Goal: Task Accomplishment & Management: Manage account settings

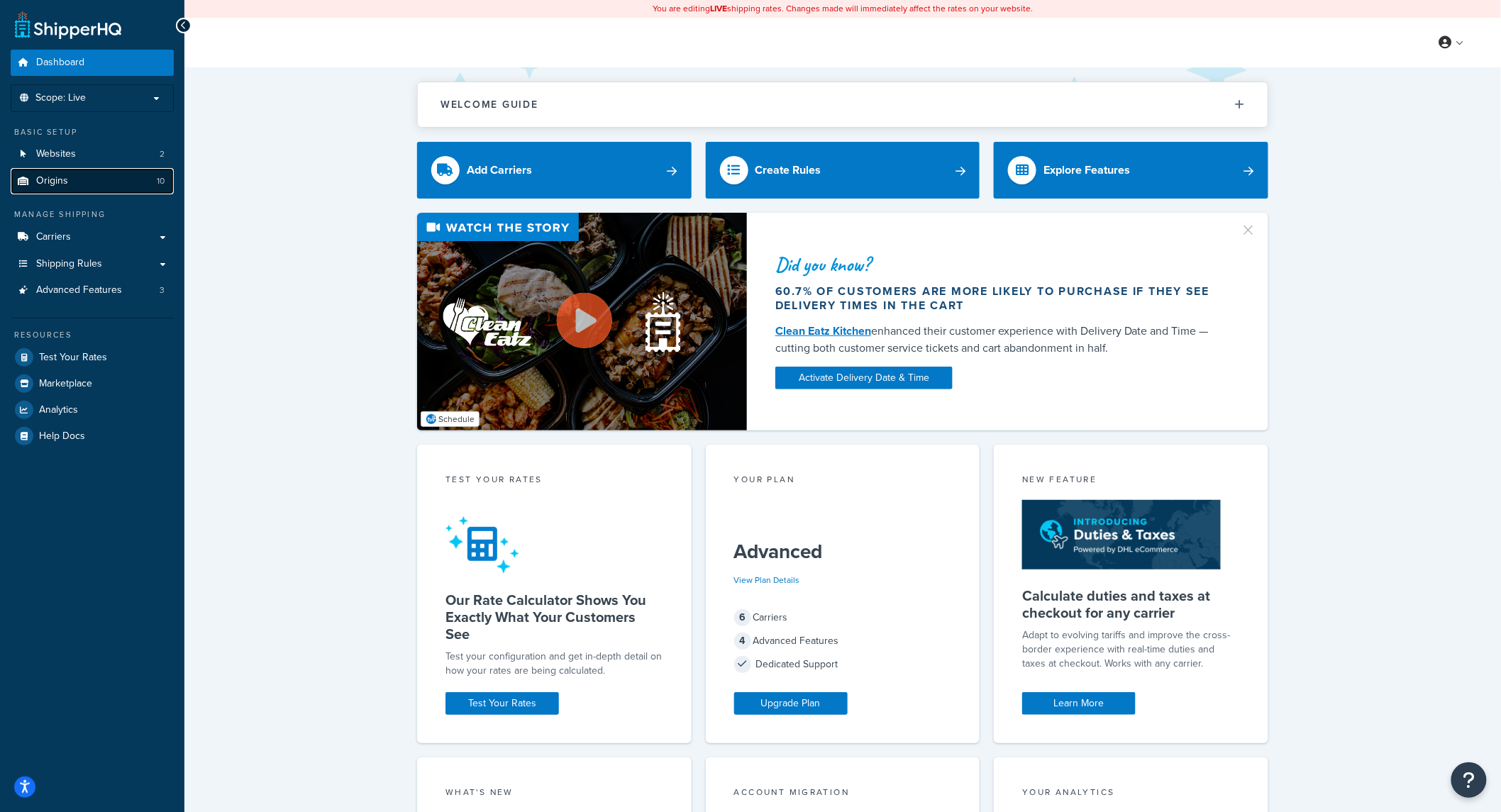
click at [43, 173] on link "Origins 10" at bounding box center [92, 181] width 163 height 26
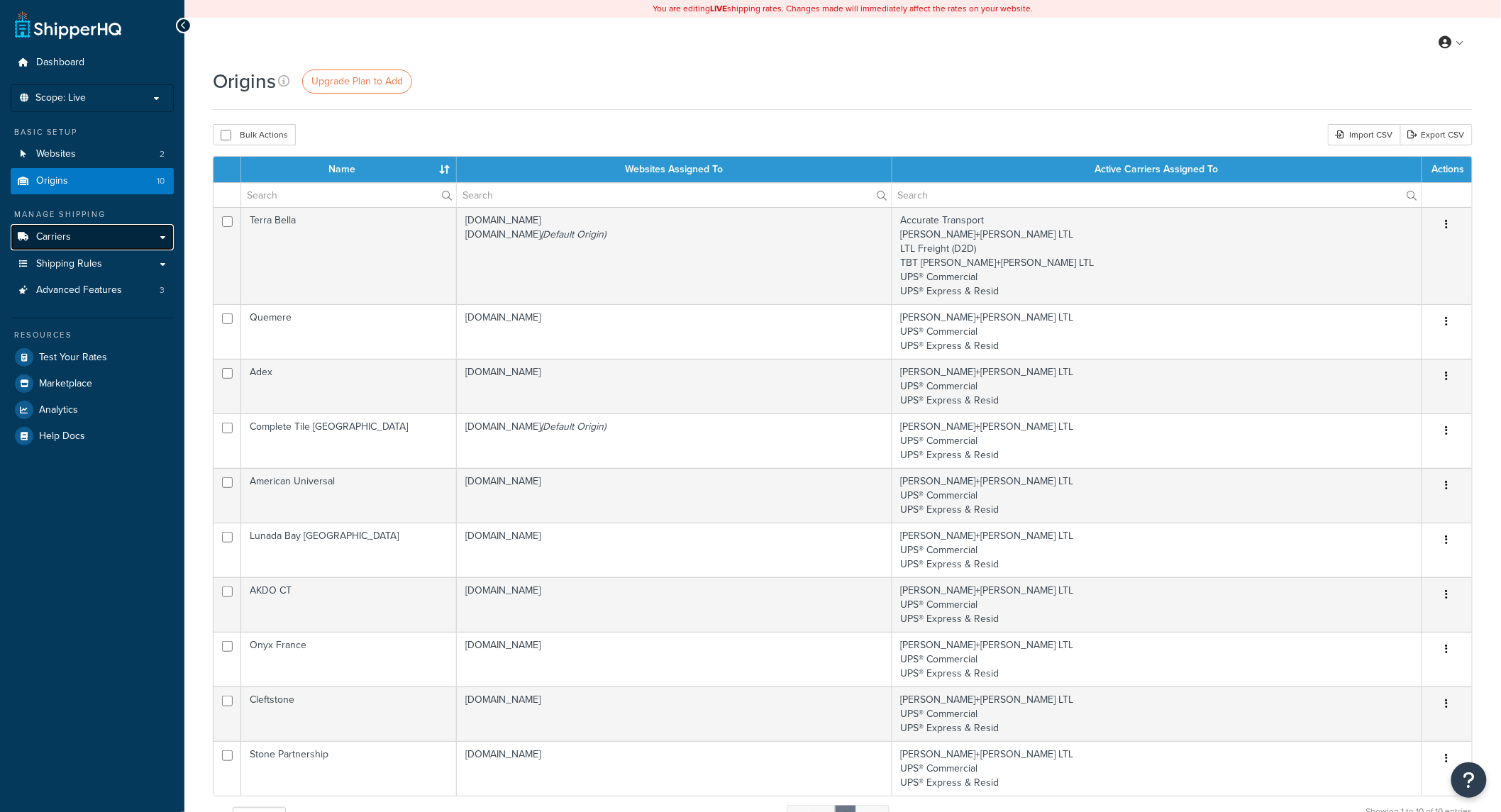
click at [73, 233] on link "Carriers" at bounding box center [92, 237] width 163 height 26
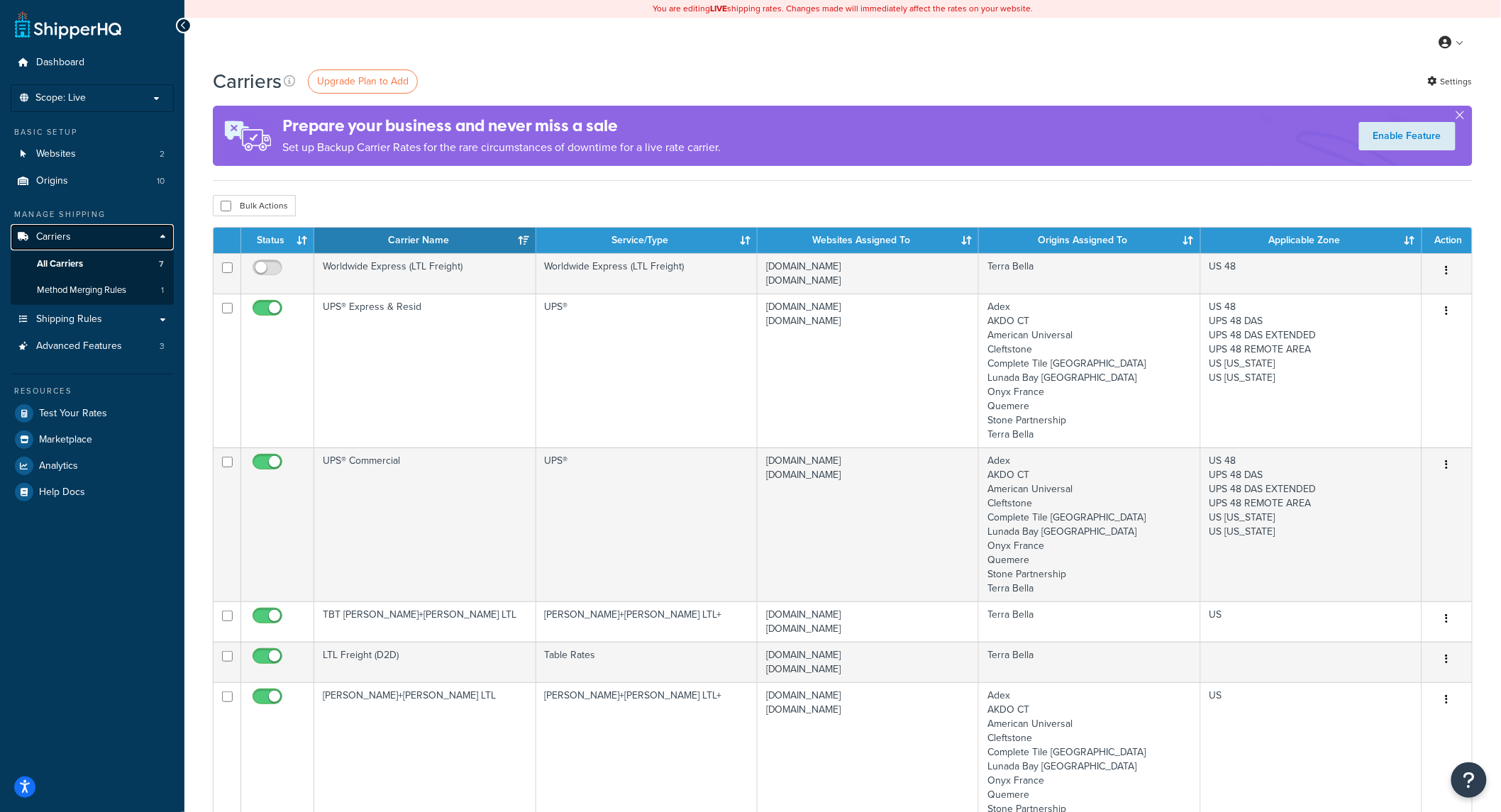
click at [79, 250] on link "Carriers" at bounding box center [92, 237] width 163 height 26
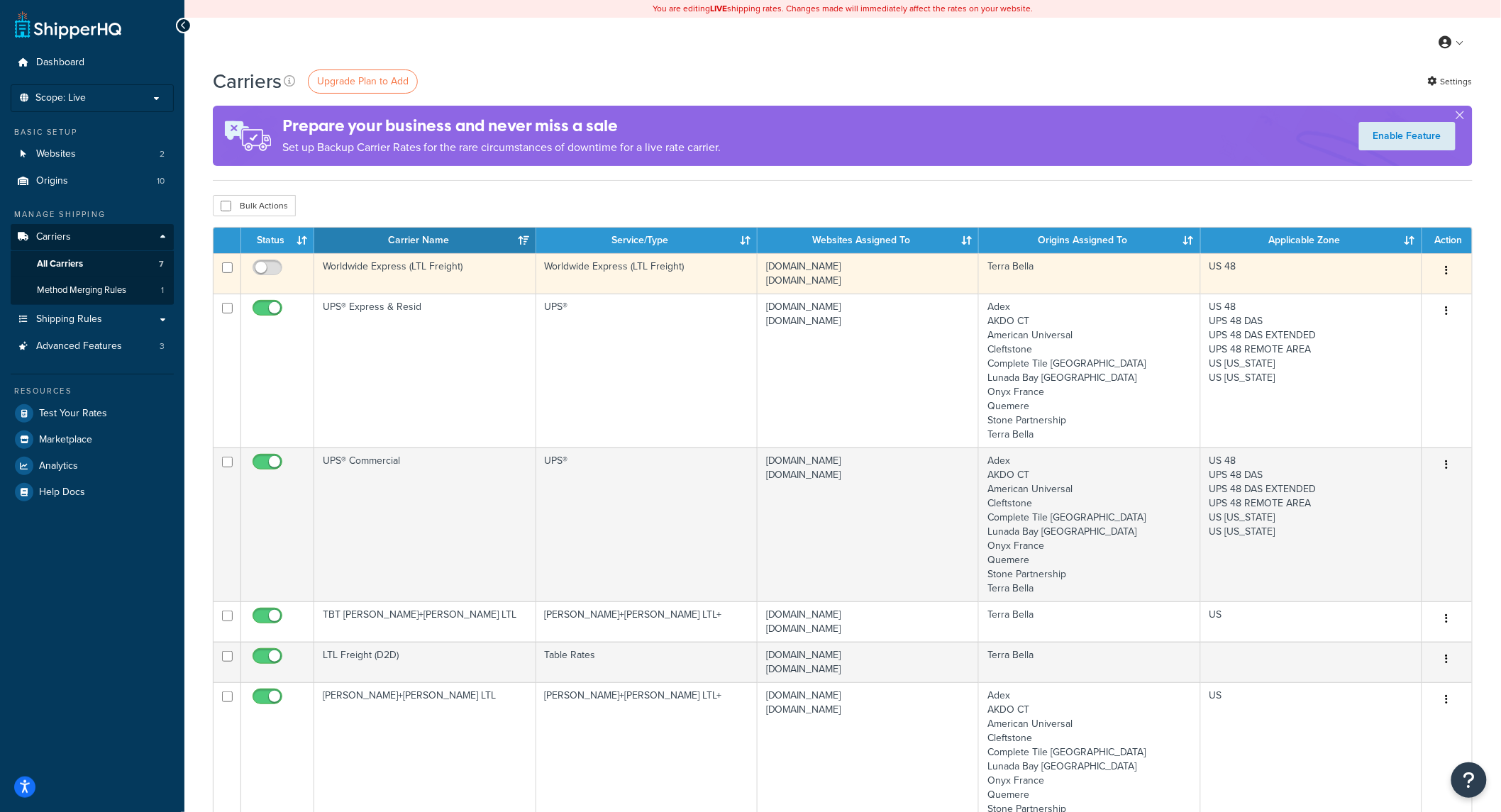
click at [809, 274] on td "completetile.com terrabella.design" at bounding box center [868, 273] width 221 height 40
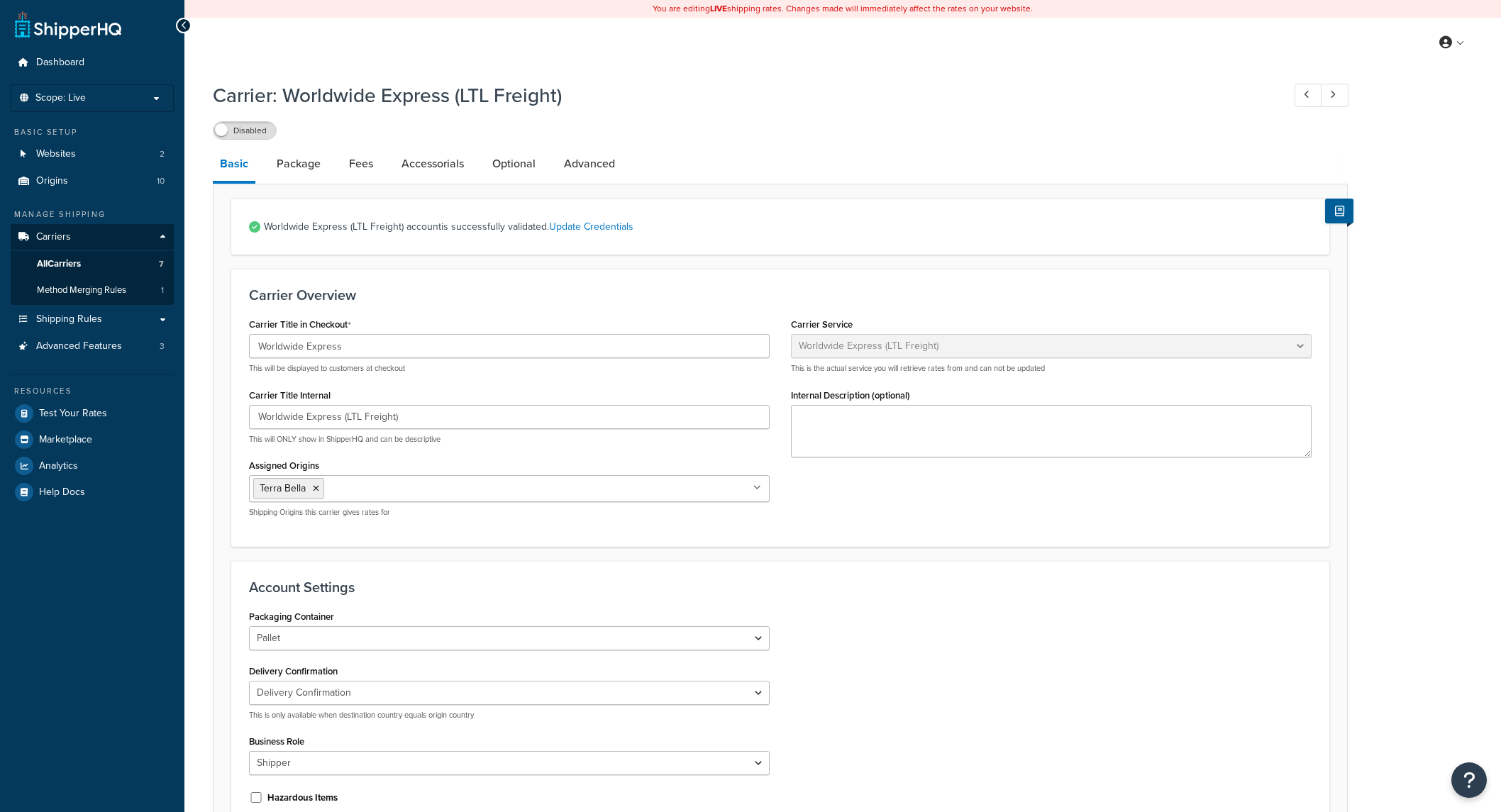
select select "worldwideExpressFreight"
select select "1"
click at [295, 165] on link "Package" at bounding box center [298, 164] width 58 height 34
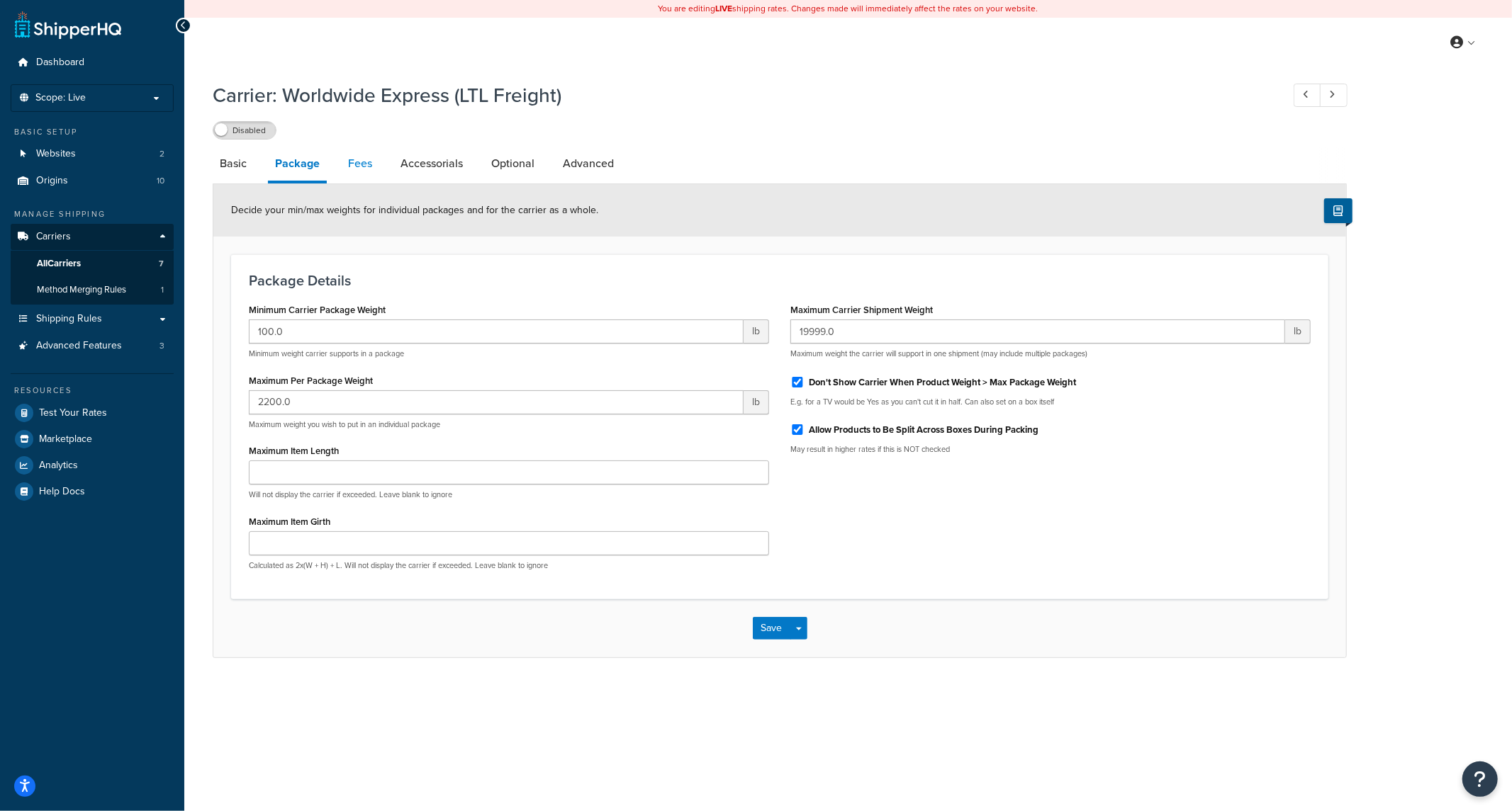
click at [365, 169] on link "Fees" at bounding box center [360, 164] width 38 height 34
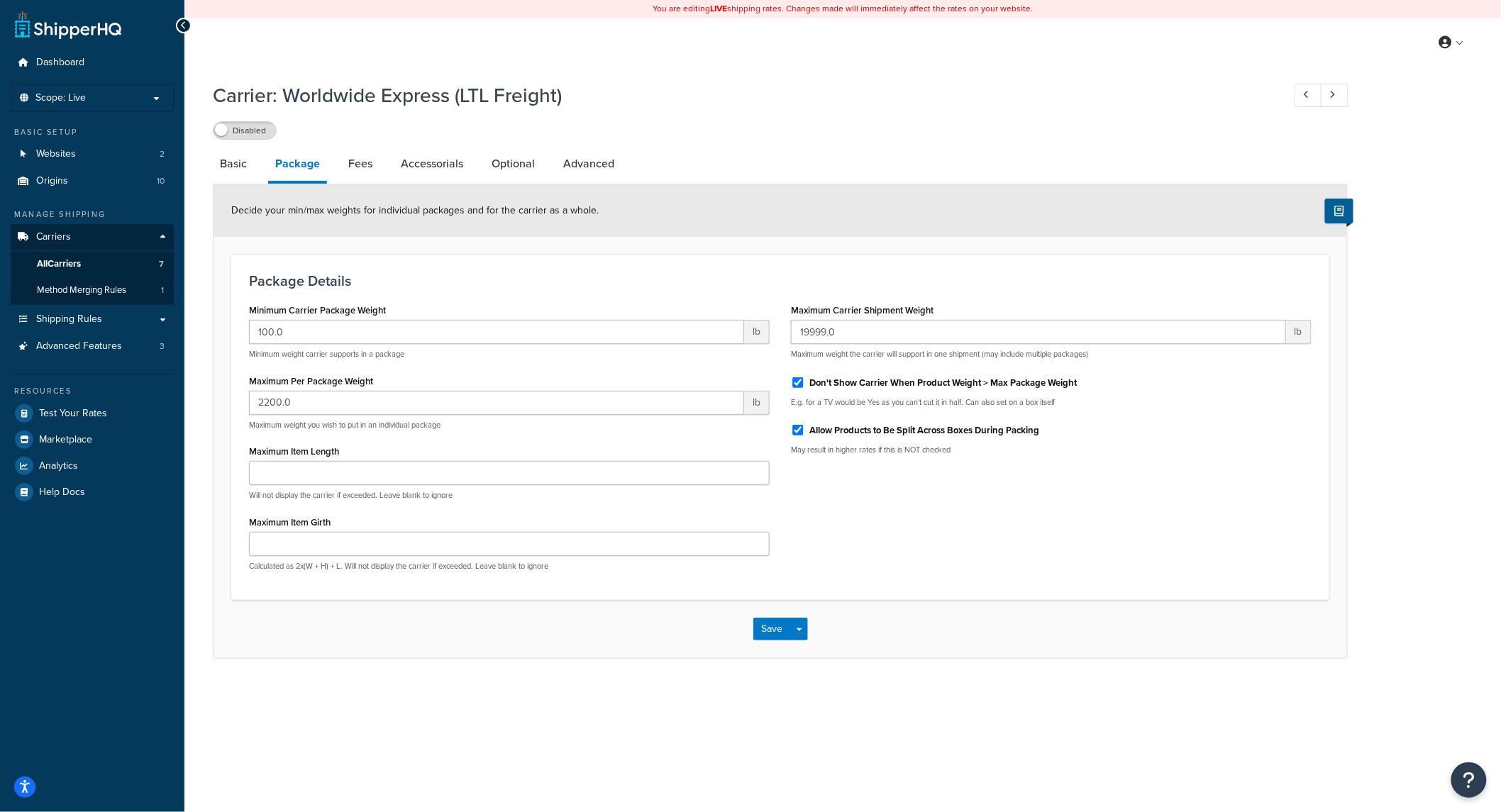
select select "AFTER"
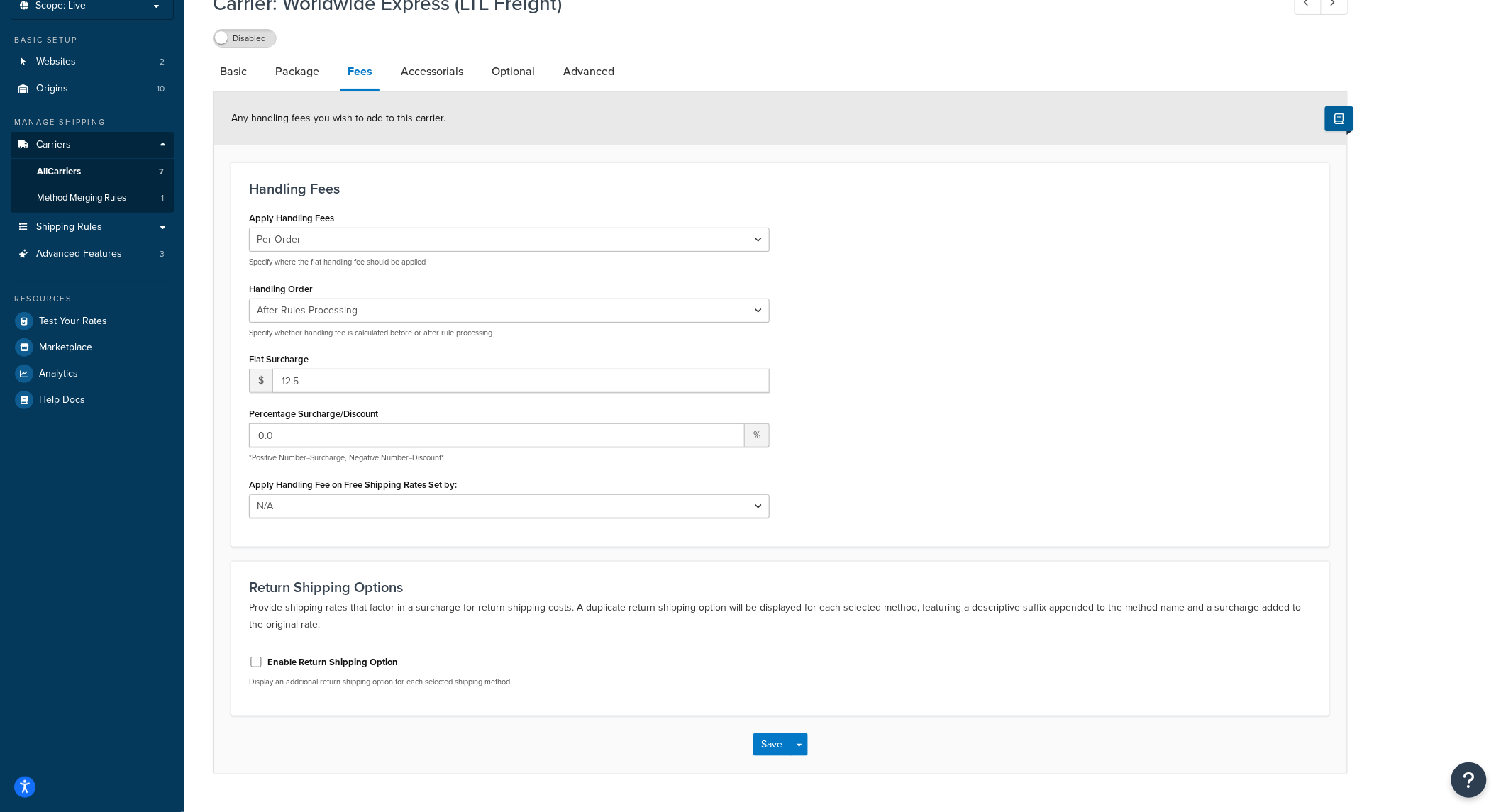
scroll to position [125, 0]
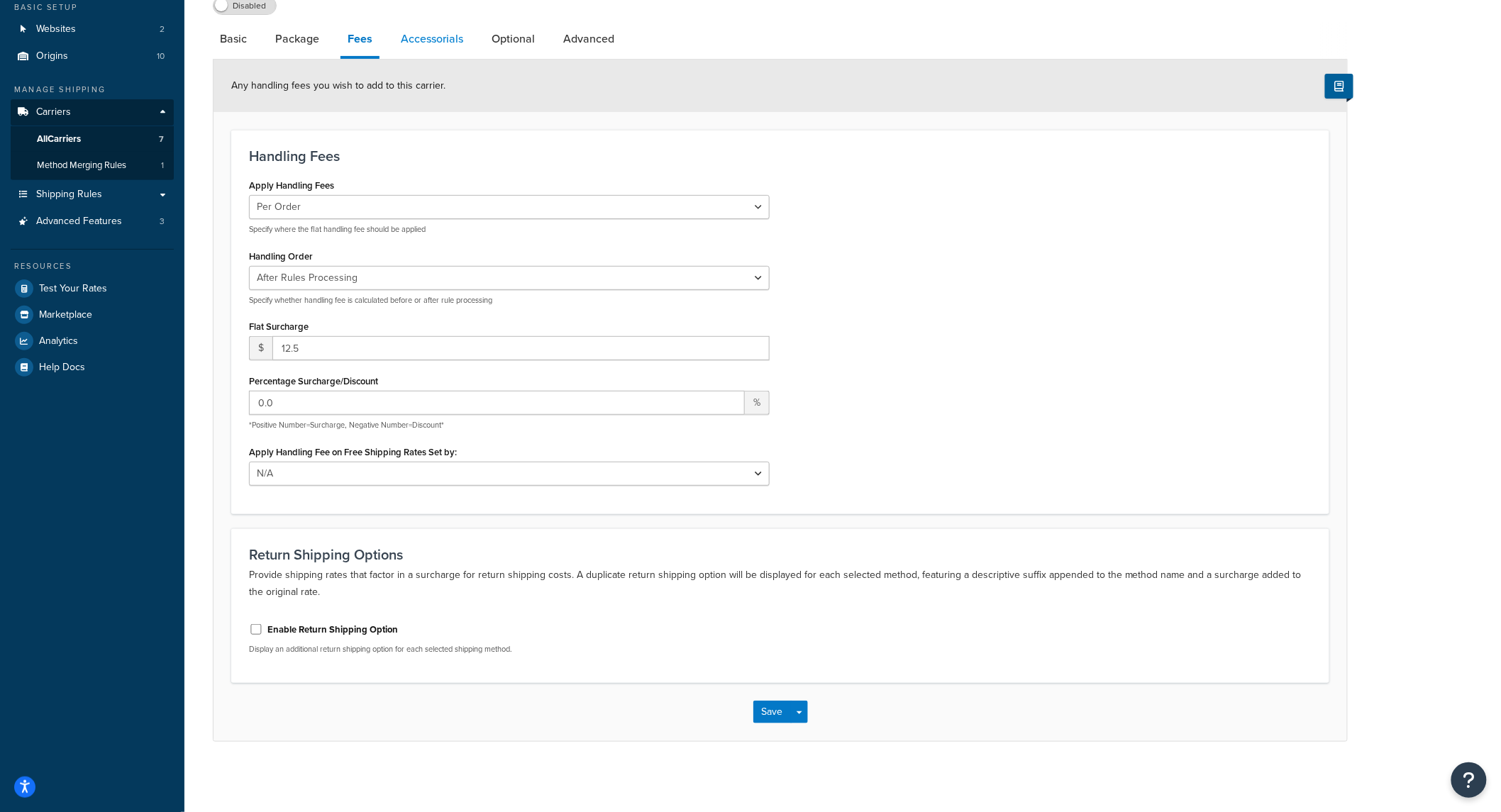
click at [434, 52] on link "Accessorials" at bounding box center [432, 39] width 76 height 34
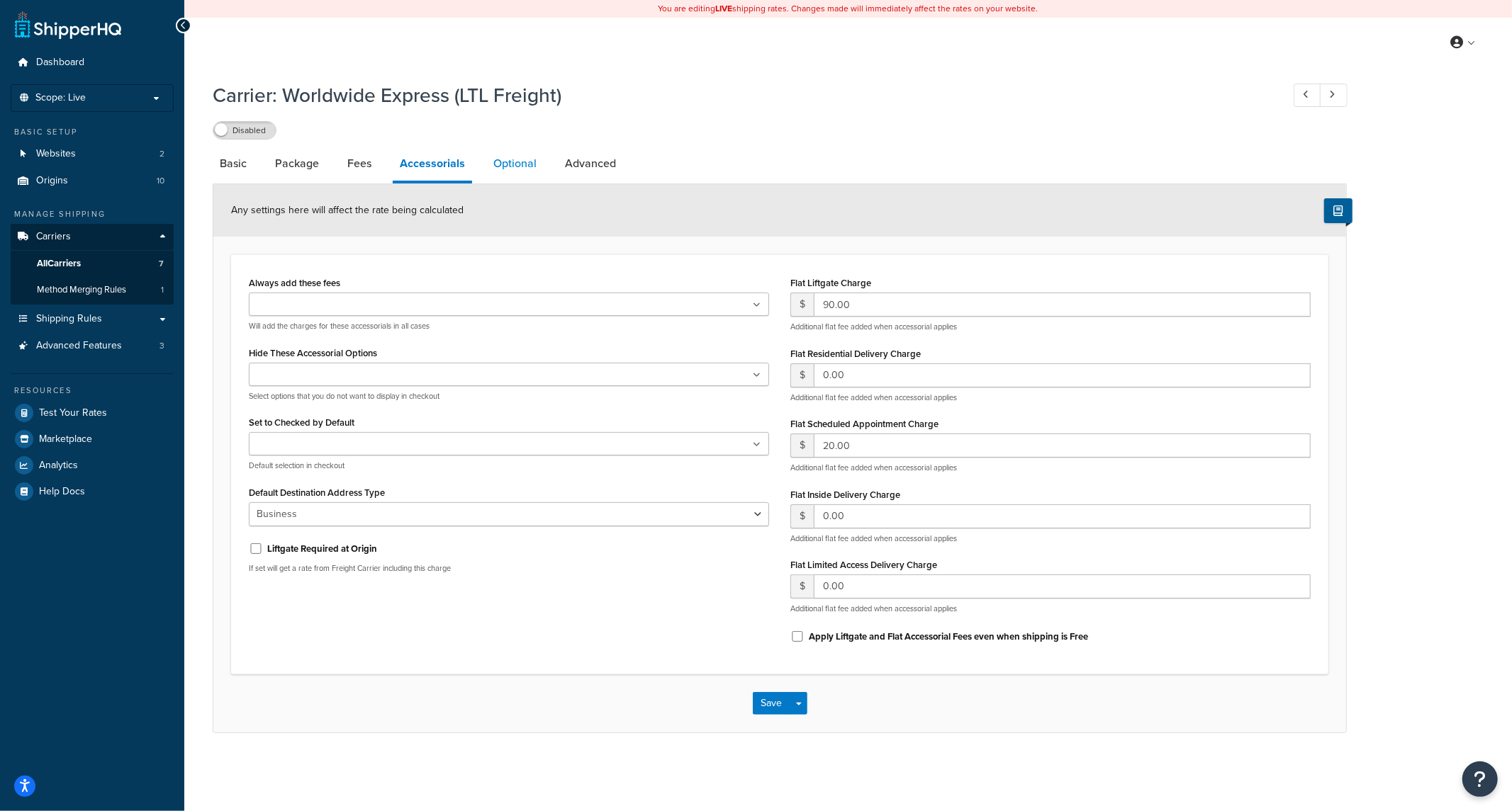
click at [489, 165] on link "Optional" at bounding box center [515, 164] width 57 height 34
select select "60"
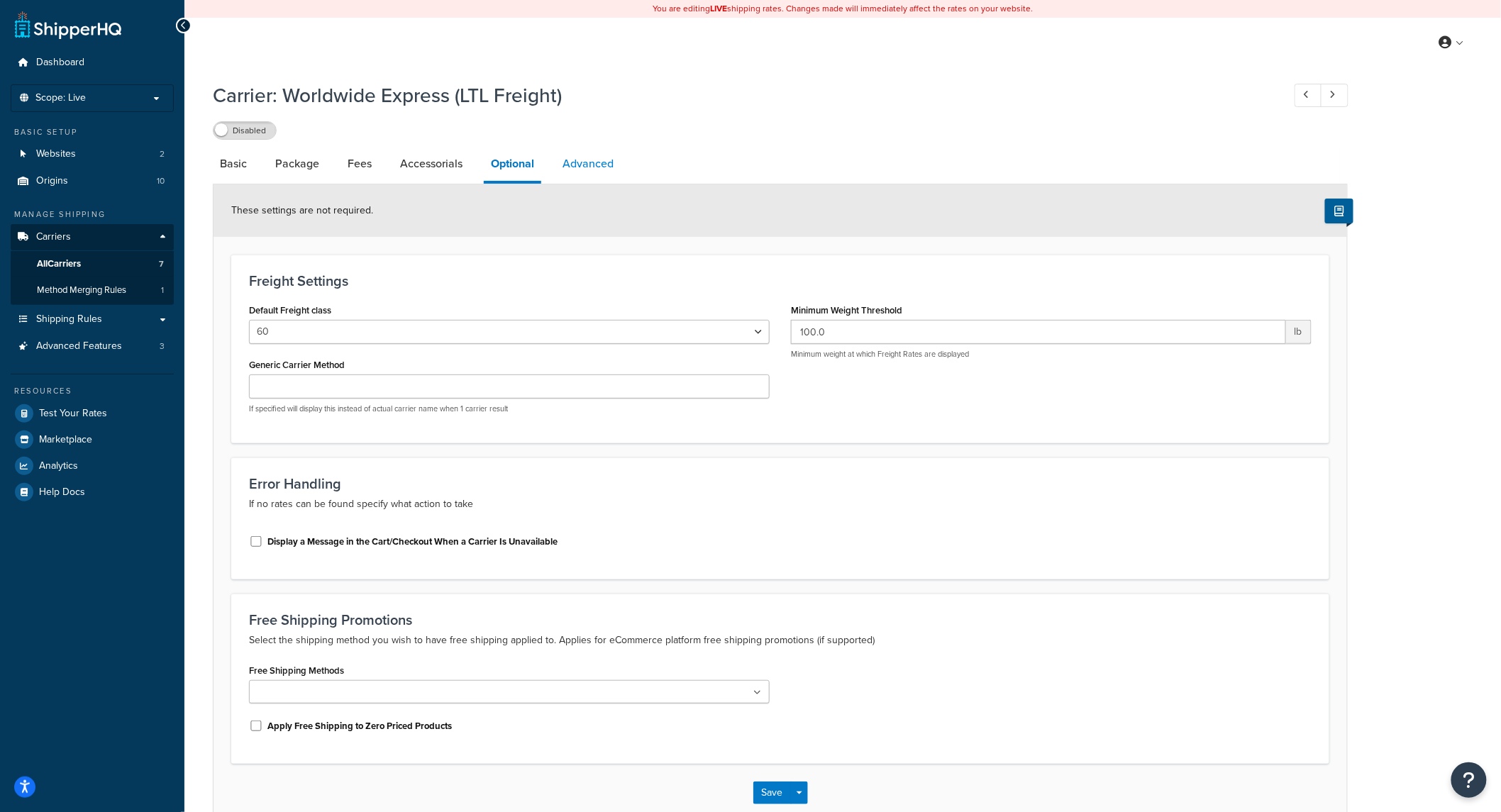
click at [587, 171] on link "Advanced" at bounding box center [588, 164] width 65 height 34
select select "false"
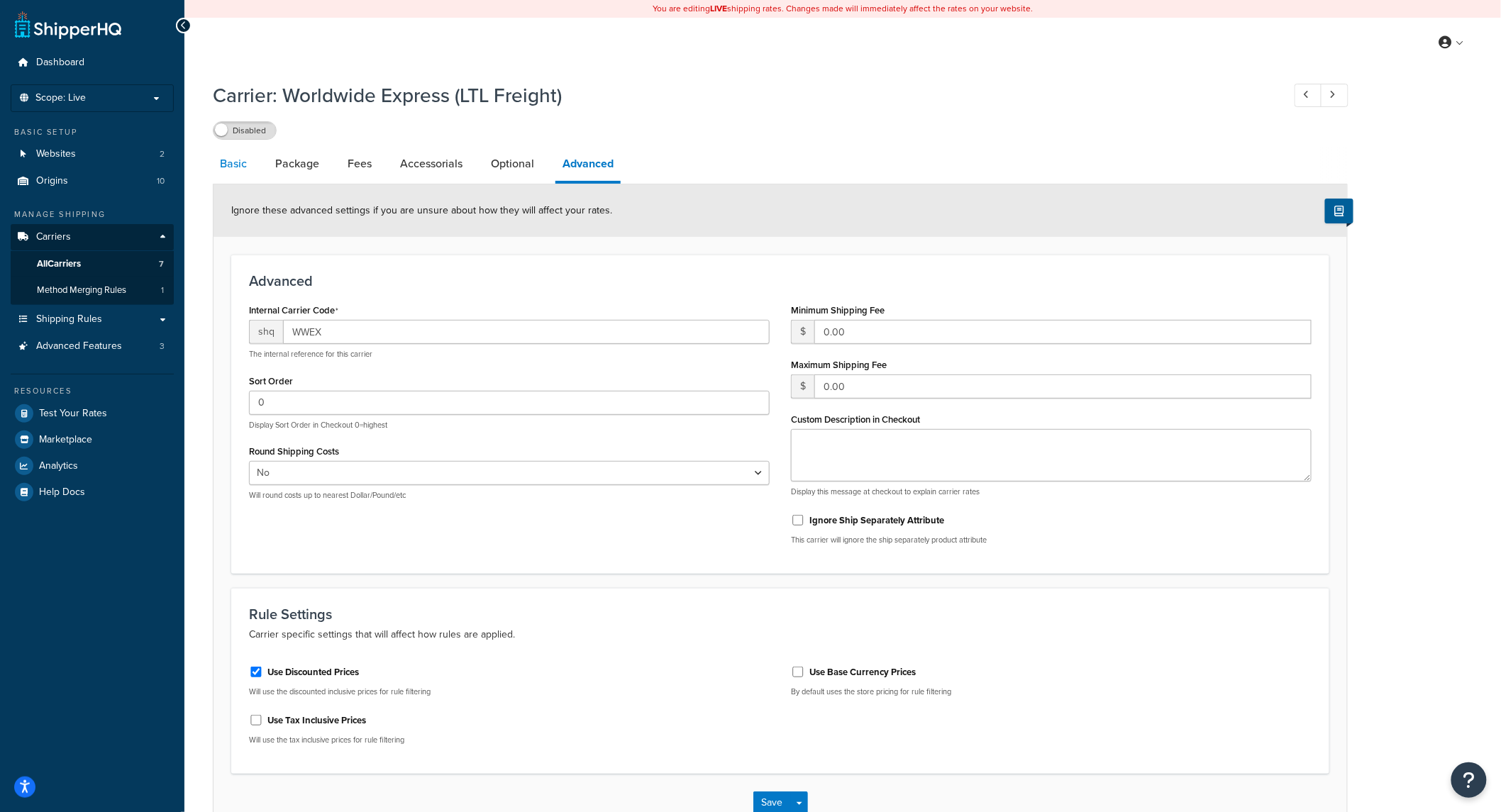
click at [233, 162] on link "Basic" at bounding box center [234, 164] width 41 height 34
select select "worldwideExpressFreight"
select select "1"
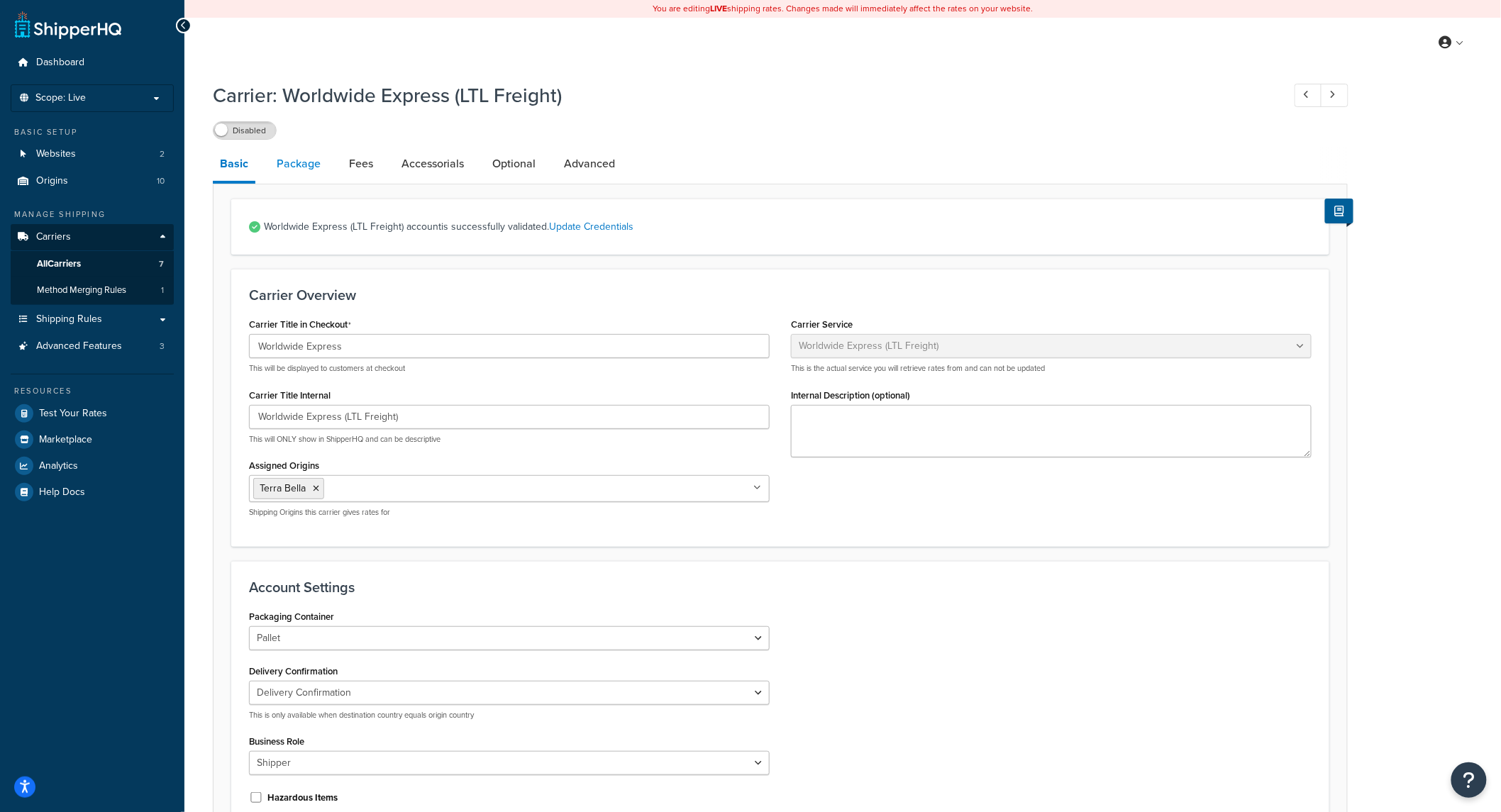
click at [283, 167] on link "Package" at bounding box center [298, 164] width 58 height 34
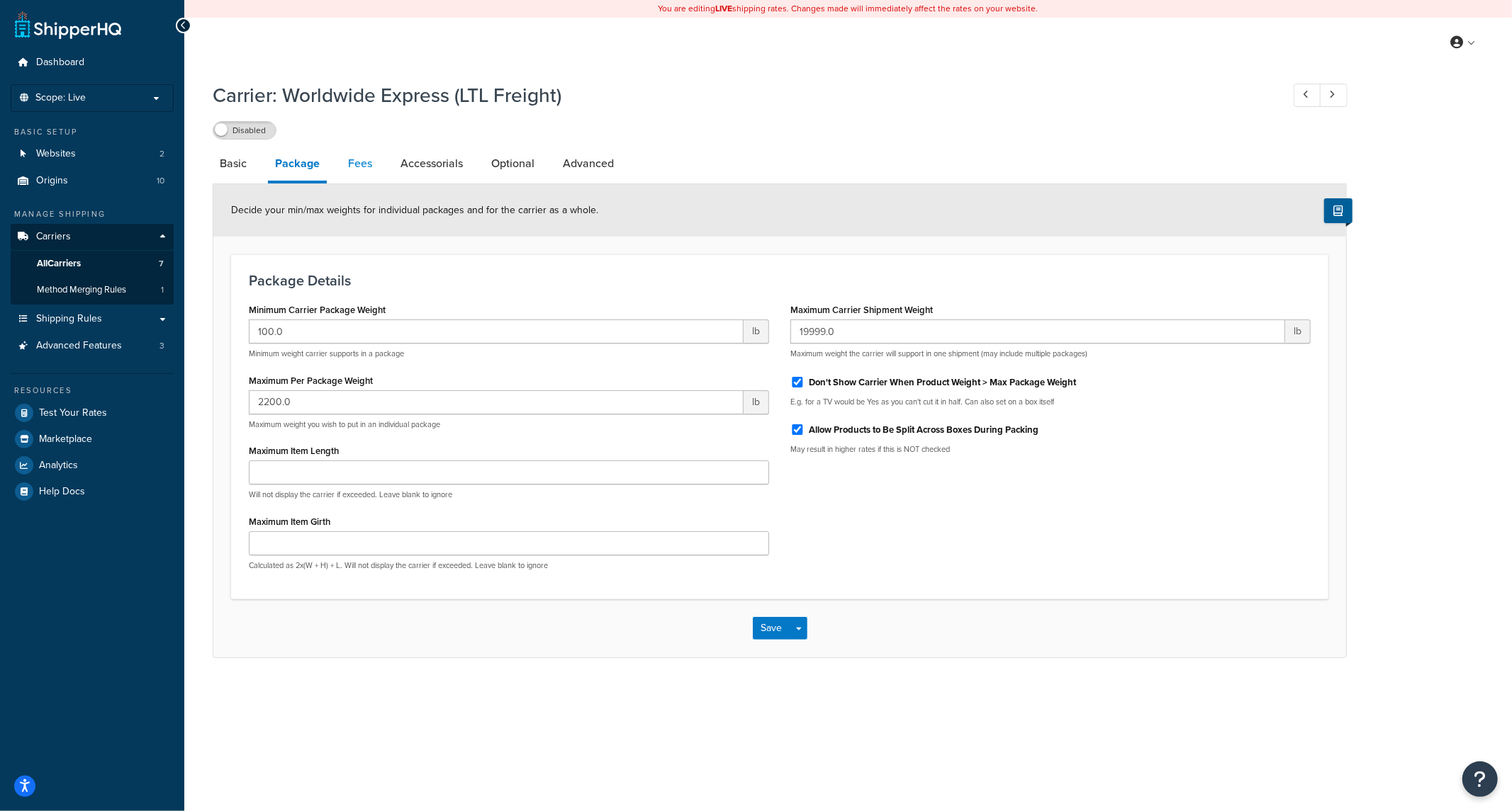
click at [360, 165] on link "Fees" at bounding box center [360, 164] width 38 height 34
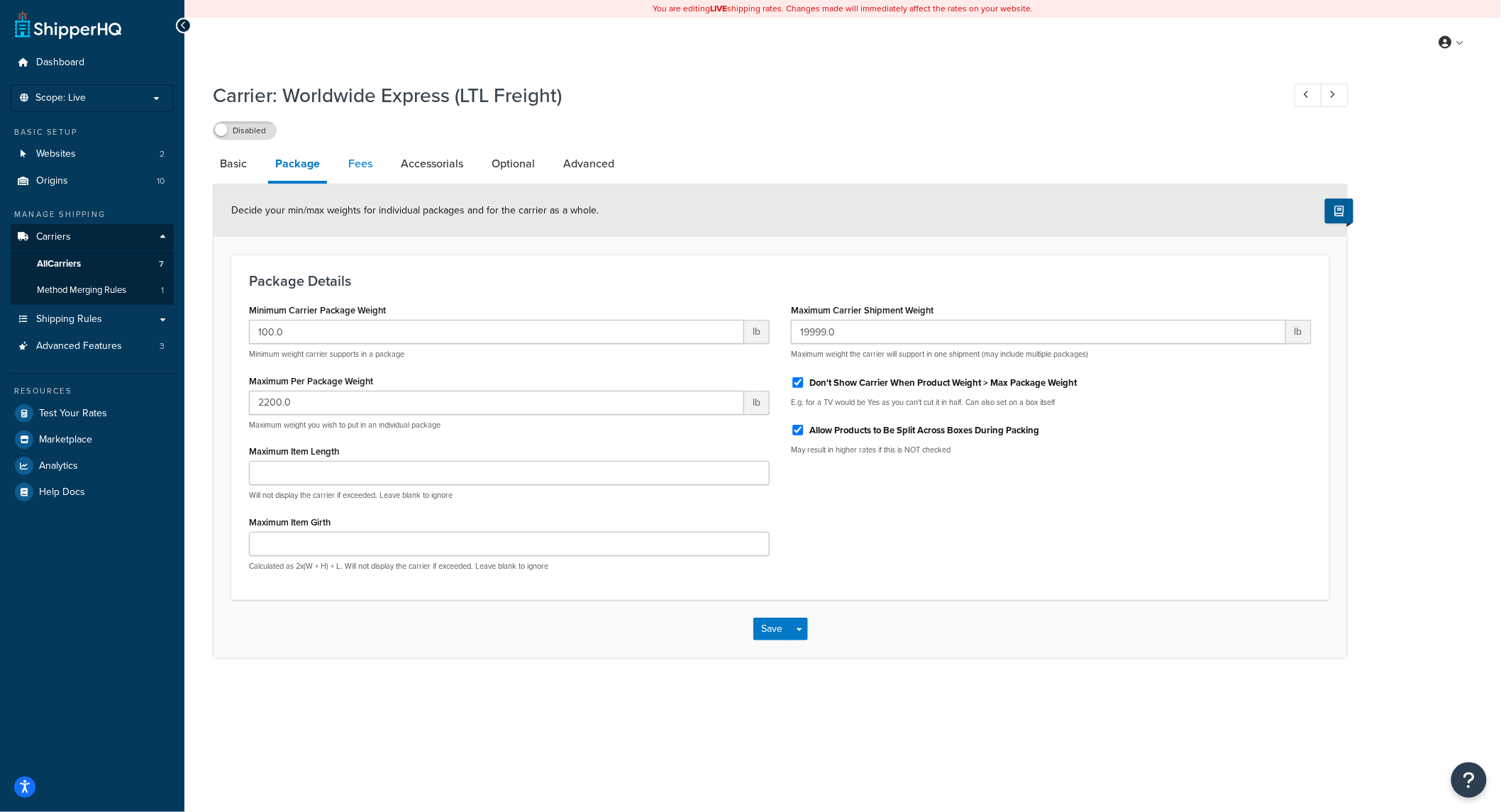
select select "AFTER"
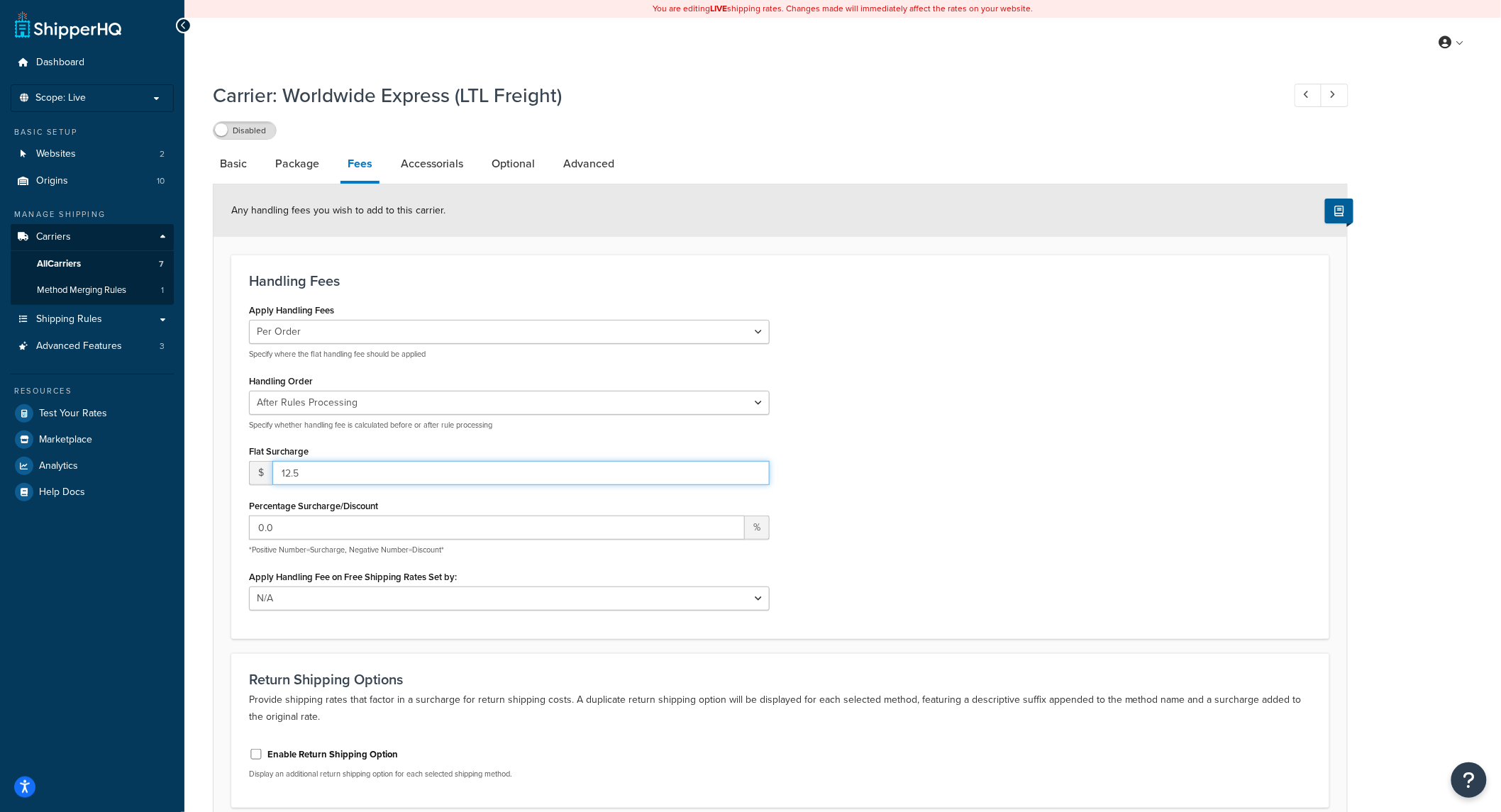
click at [383, 474] on input "12.5" at bounding box center [521, 473] width 497 height 24
click at [383, 473] on input "12.5" at bounding box center [521, 473] width 497 height 24
click at [384, 471] on input "12.5" at bounding box center [521, 473] width 497 height 24
type input "0"
click at [945, 523] on div "Apply Handling Fees Per Order Per Item Per Package Specify where the flat handl…" at bounding box center [781, 460] width 1084 height 321
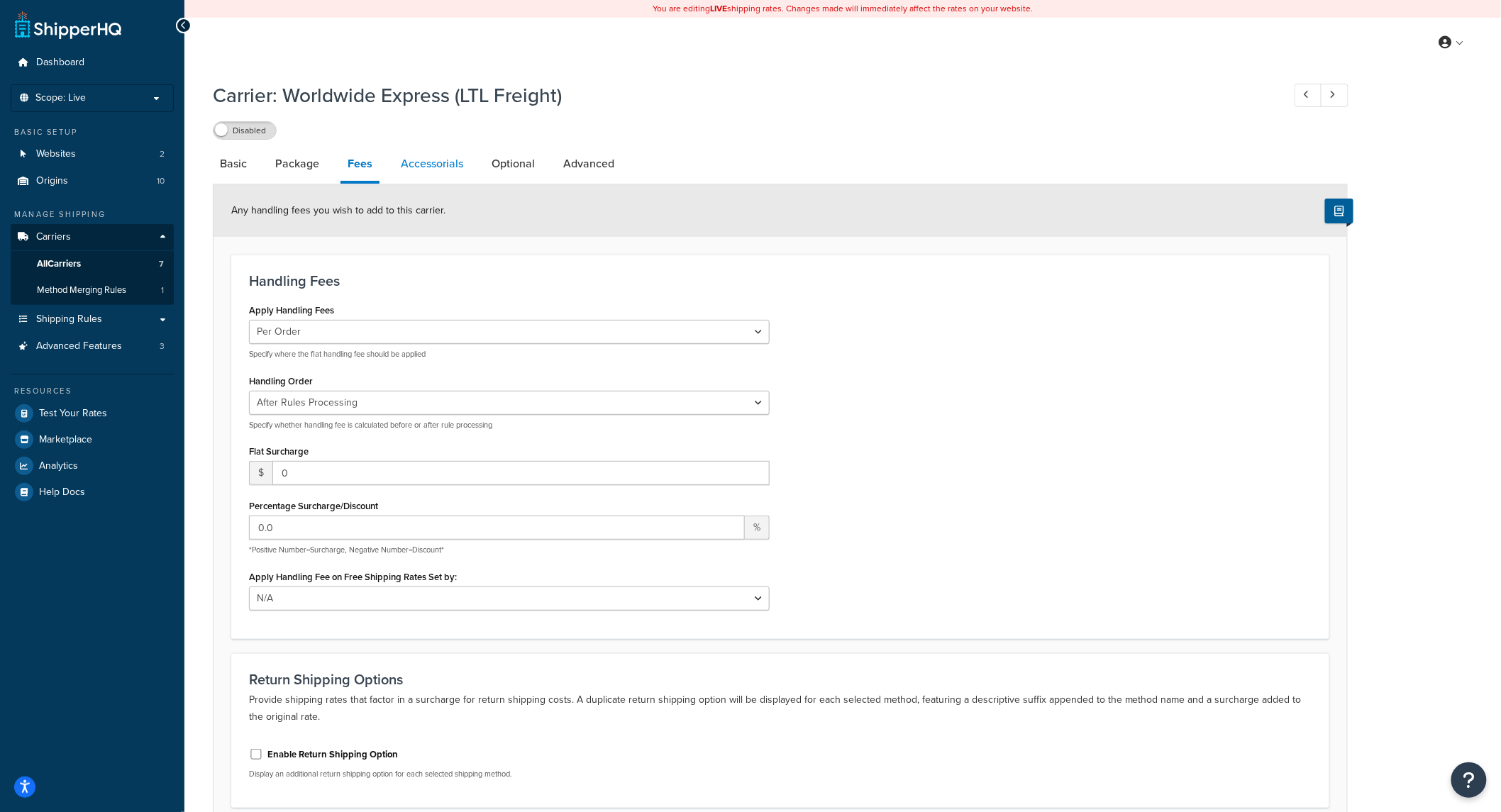
click at [443, 163] on link "Accessorials" at bounding box center [432, 164] width 76 height 34
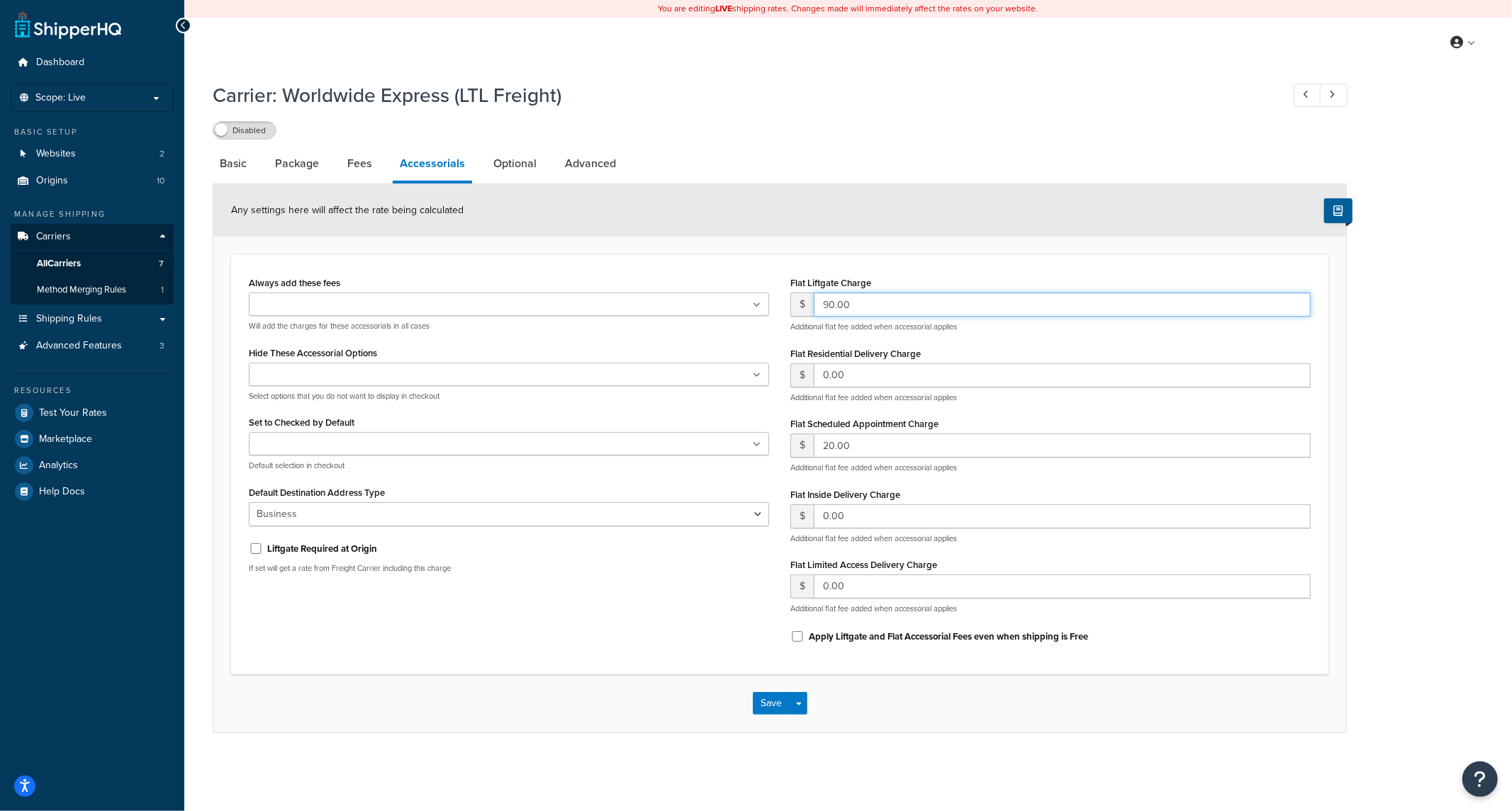
click at [855, 309] on input "90.00" at bounding box center [1062, 304] width 497 height 24
click at [861, 310] on input "90.00" at bounding box center [1062, 304] width 497 height 24
click at [888, 449] on input "20.00" at bounding box center [1062, 445] width 497 height 24
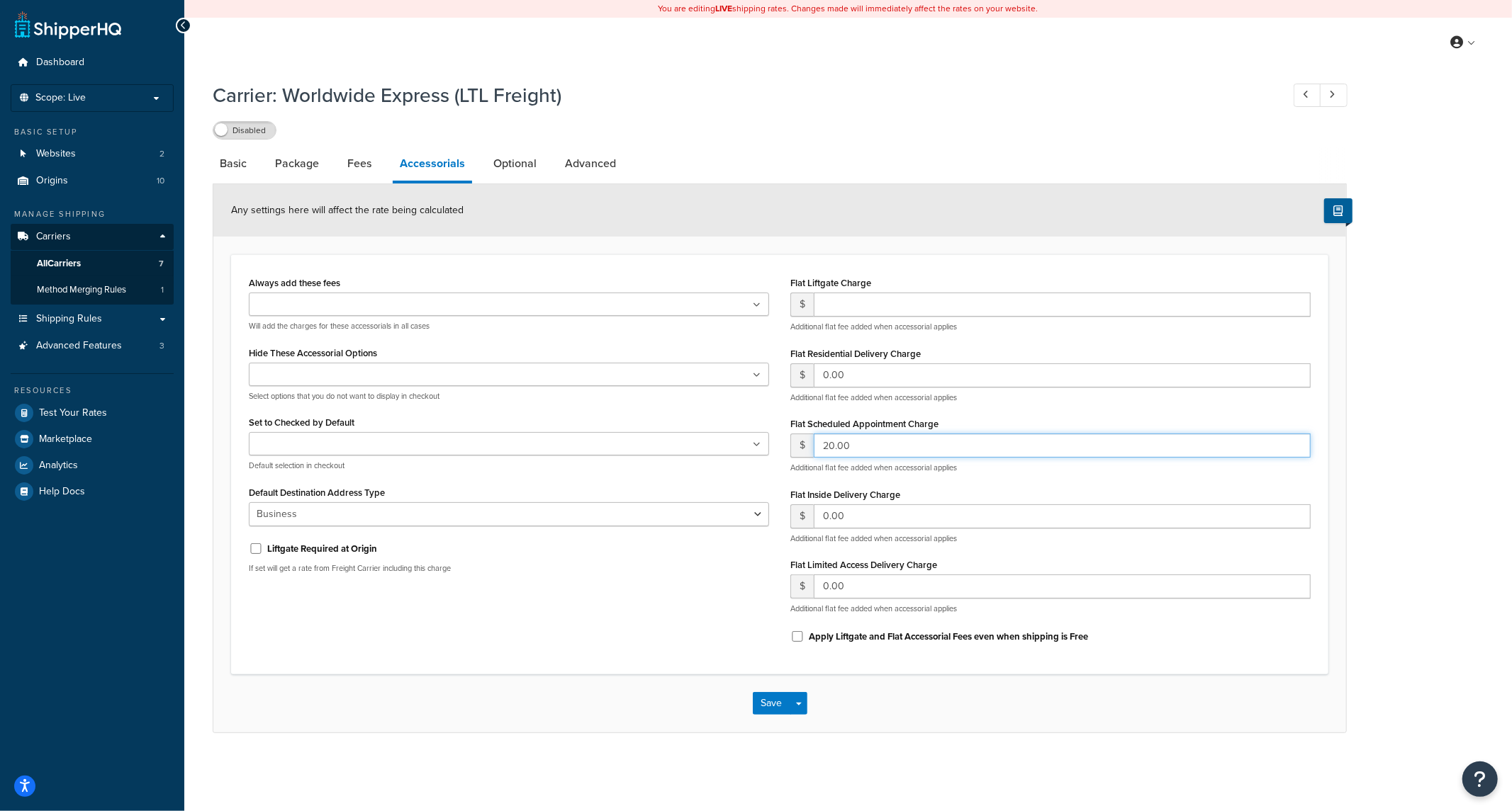
click at [888, 449] on input "20.00" at bounding box center [1062, 445] width 497 height 24
drag, startPoint x: 608, startPoint y: 565, endPoint x: 717, endPoint y: 560, distance: 109.1
click at [616, 565] on p "If set will get a rate from Freight Carrier including this charge" at bounding box center [508, 568] width 520 height 10
click at [906, 301] on input "number" at bounding box center [1062, 304] width 497 height 24
type input "0"
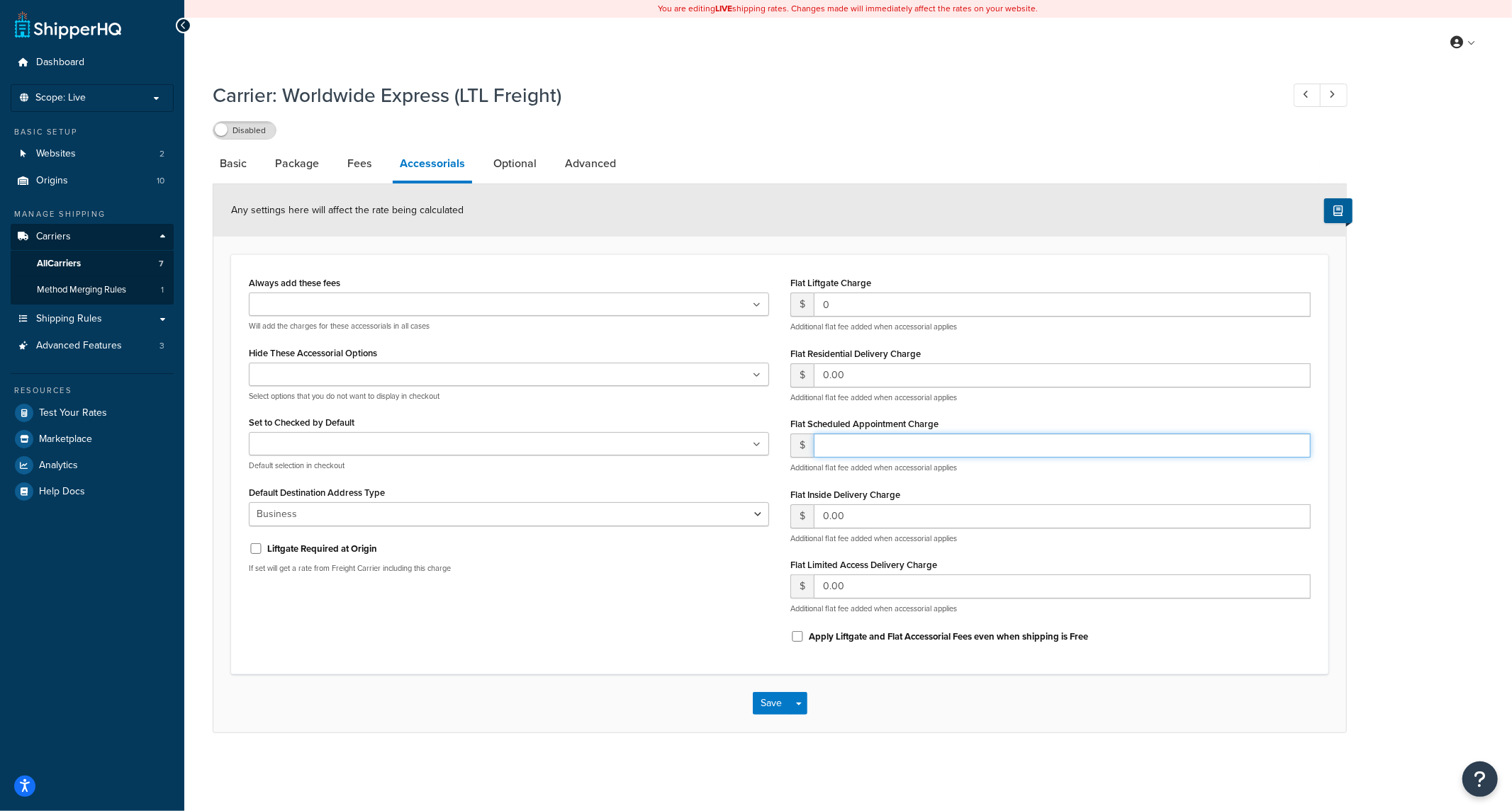
click at [859, 447] on input "number" at bounding box center [1062, 445] width 497 height 24
type input "0"
click at [638, 625] on div "Always add these fees Liftgate Address Type Scheduled Appointment Inside Delive…" at bounding box center [780, 465] width 1083 height 384
click at [448, 305] on ul at bounding box center [508, 304] width 520 height 23
click at [571, 273] on div "Always add these fees Liftgate Address Type Scheduled Appointment Inside Delive…" at bounding box center [508, 302] width 520 height 59
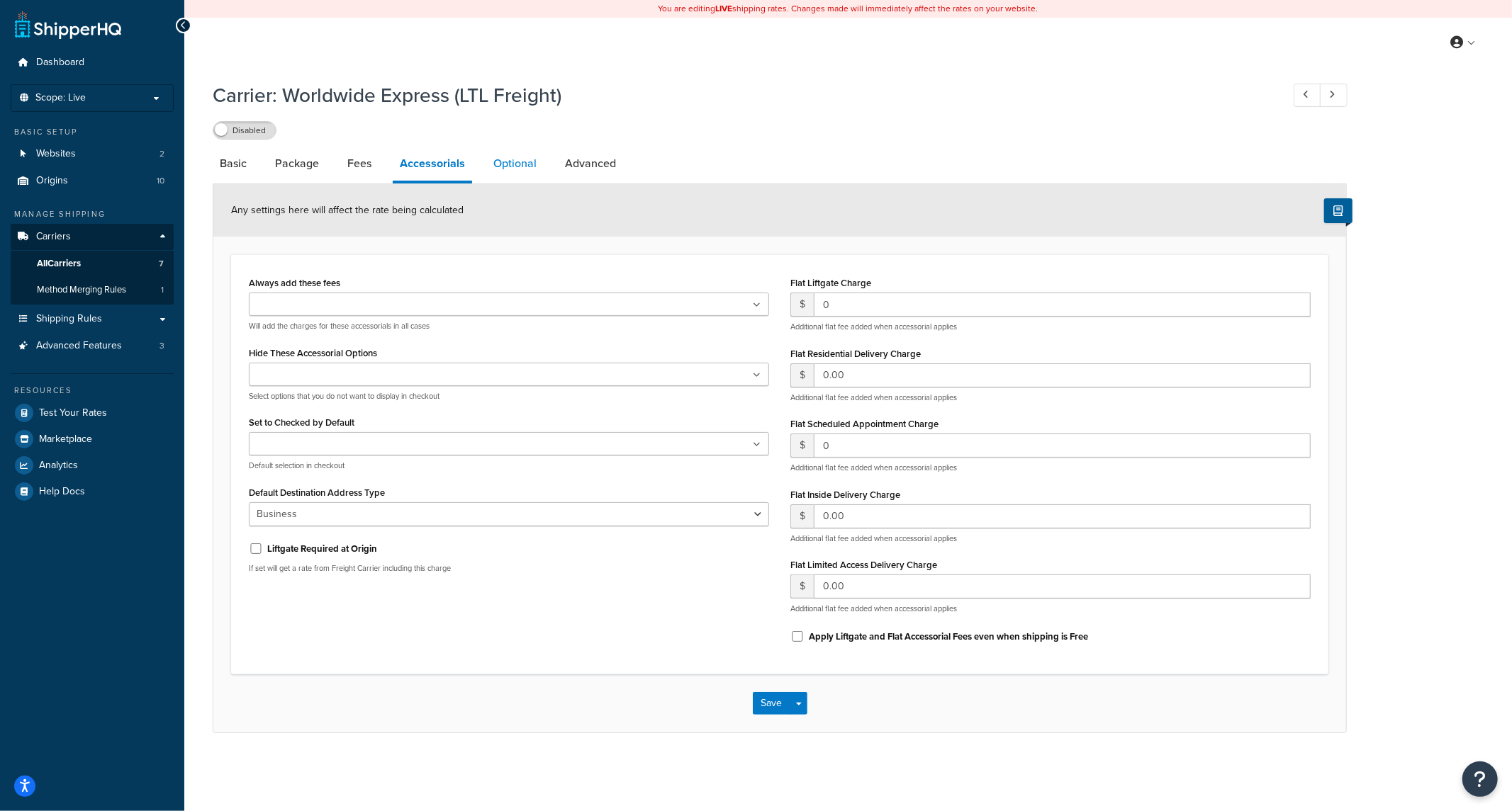
click at [517, 166] on link "Optional" at bounding box center [515, 164] width 57 height 34
select select "60"
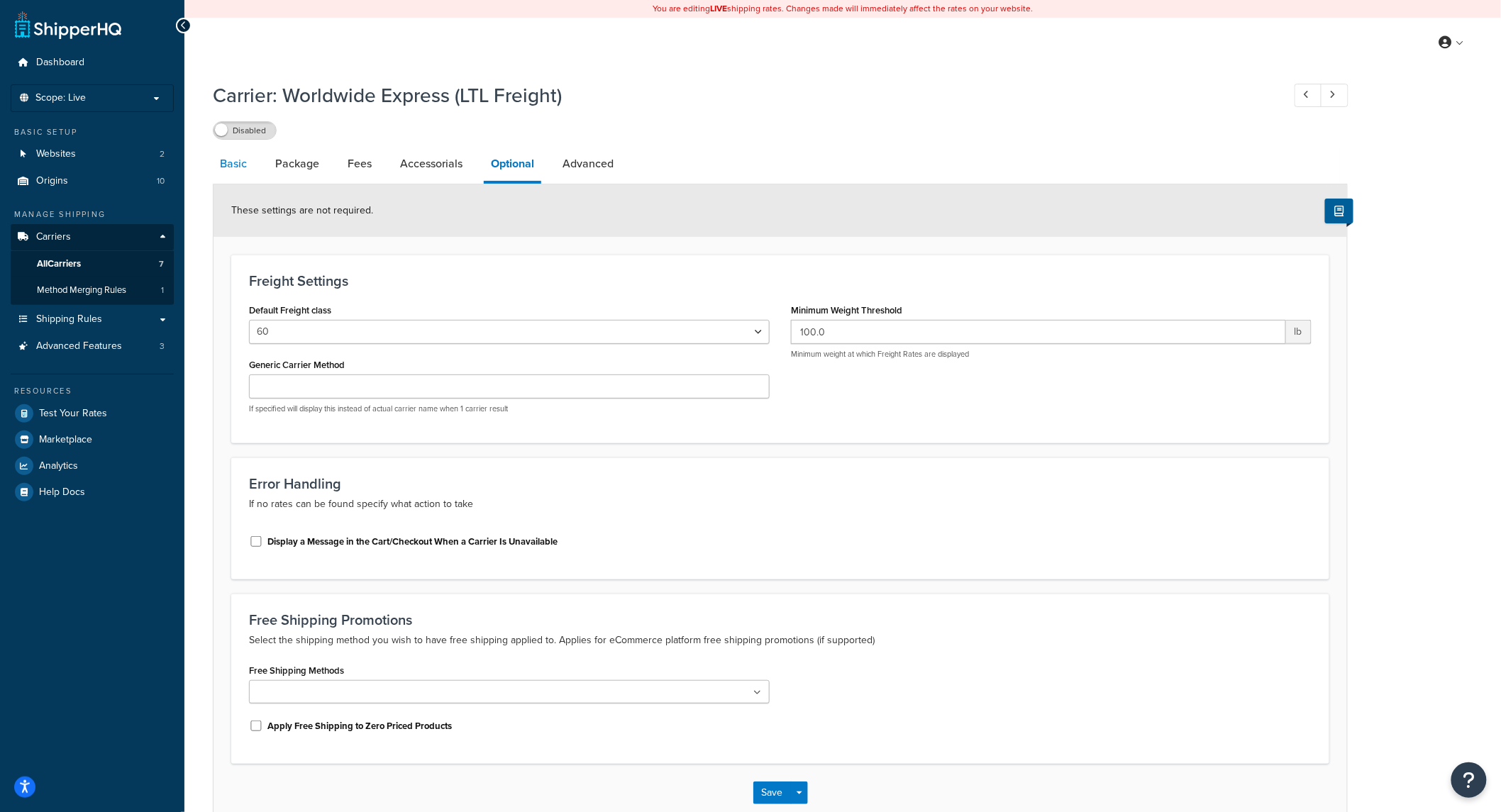
click at [245, 171] on link "Basic" at bounding box center [234, 164] width 41 height 34
select select "worldwideExpressFreight"
select select "1"
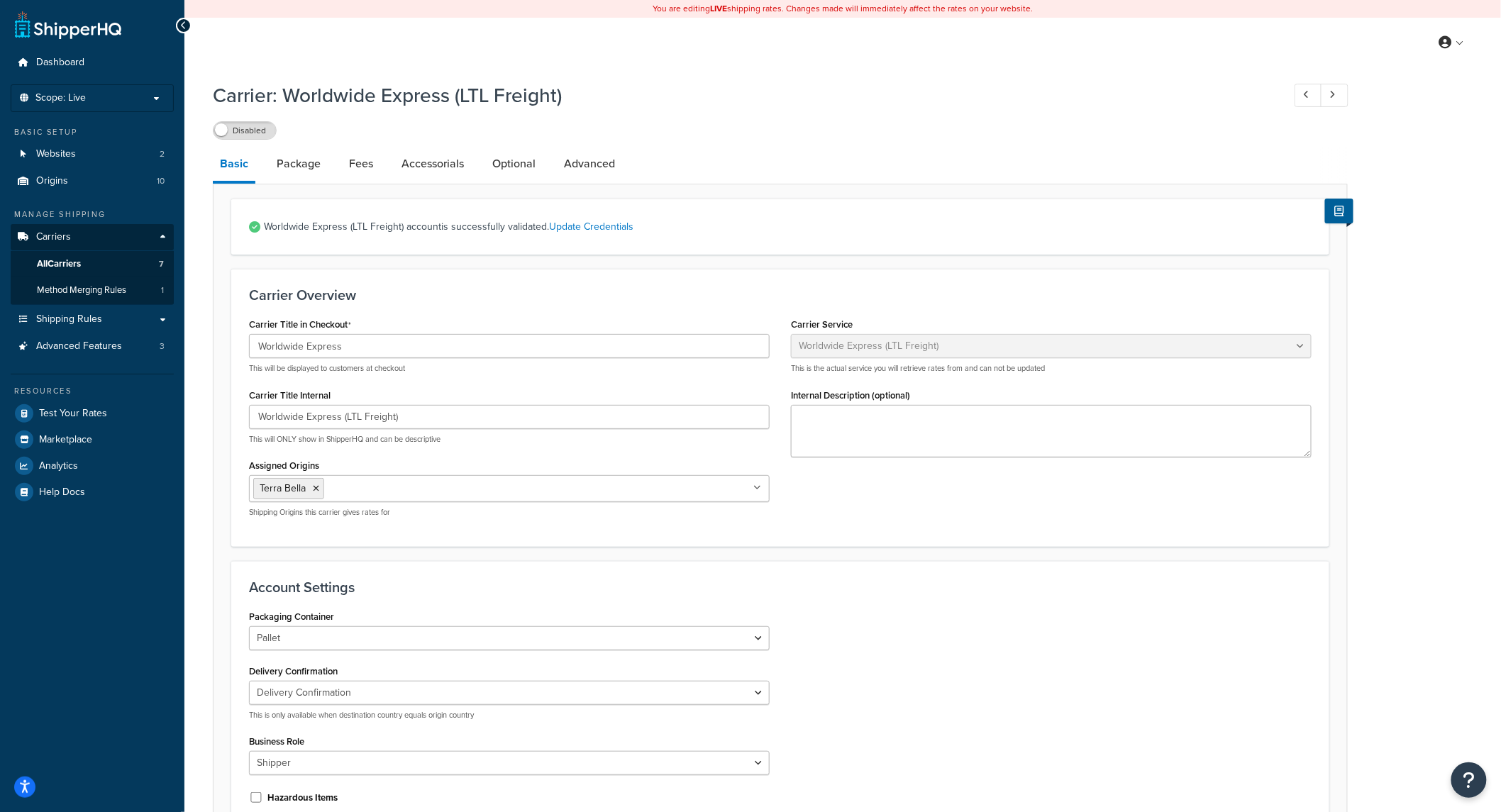
drag, startPoint x: 256, startPoint y: 123, endPoint x: 441, endPoint y: 208, distance: 203.6
click at [256, 124] on label "Disabled" at bounding box center [245, 130] width 62 height 17
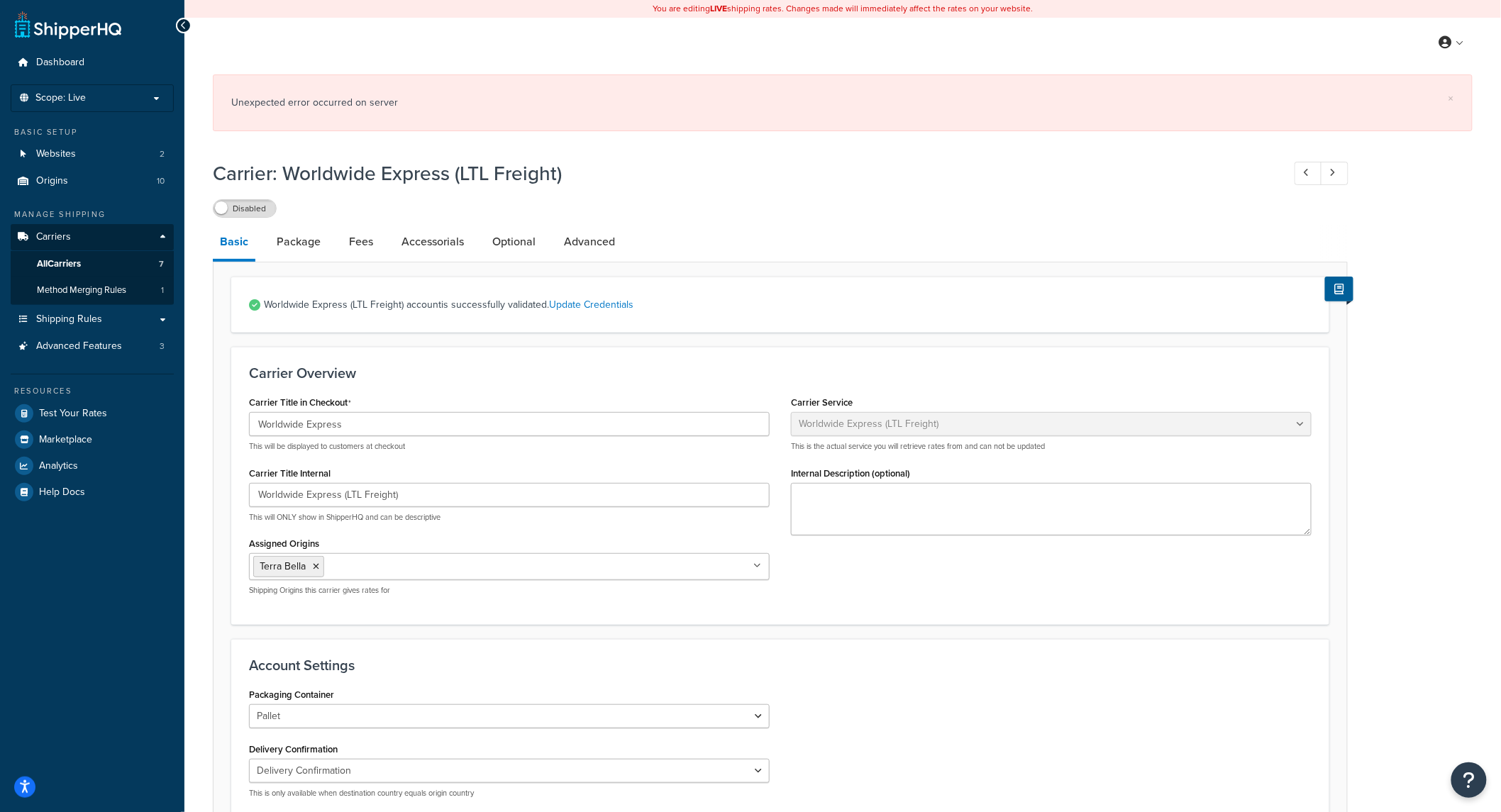
click at [247, 214] on label "Disabled" at bounding box center [245, 208] width 62 height 17
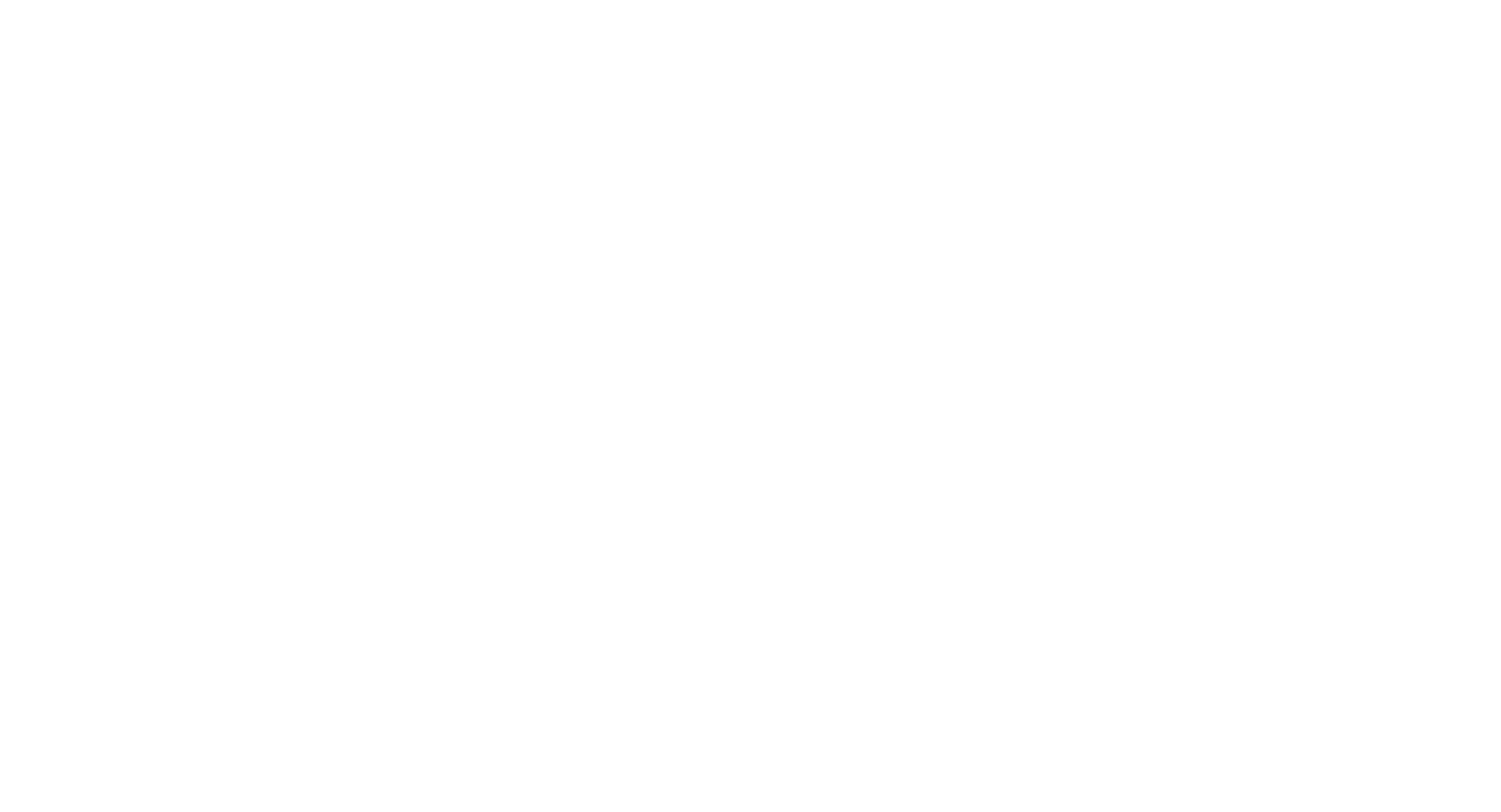
select select "worldwideExpressFreight"
select select "1"
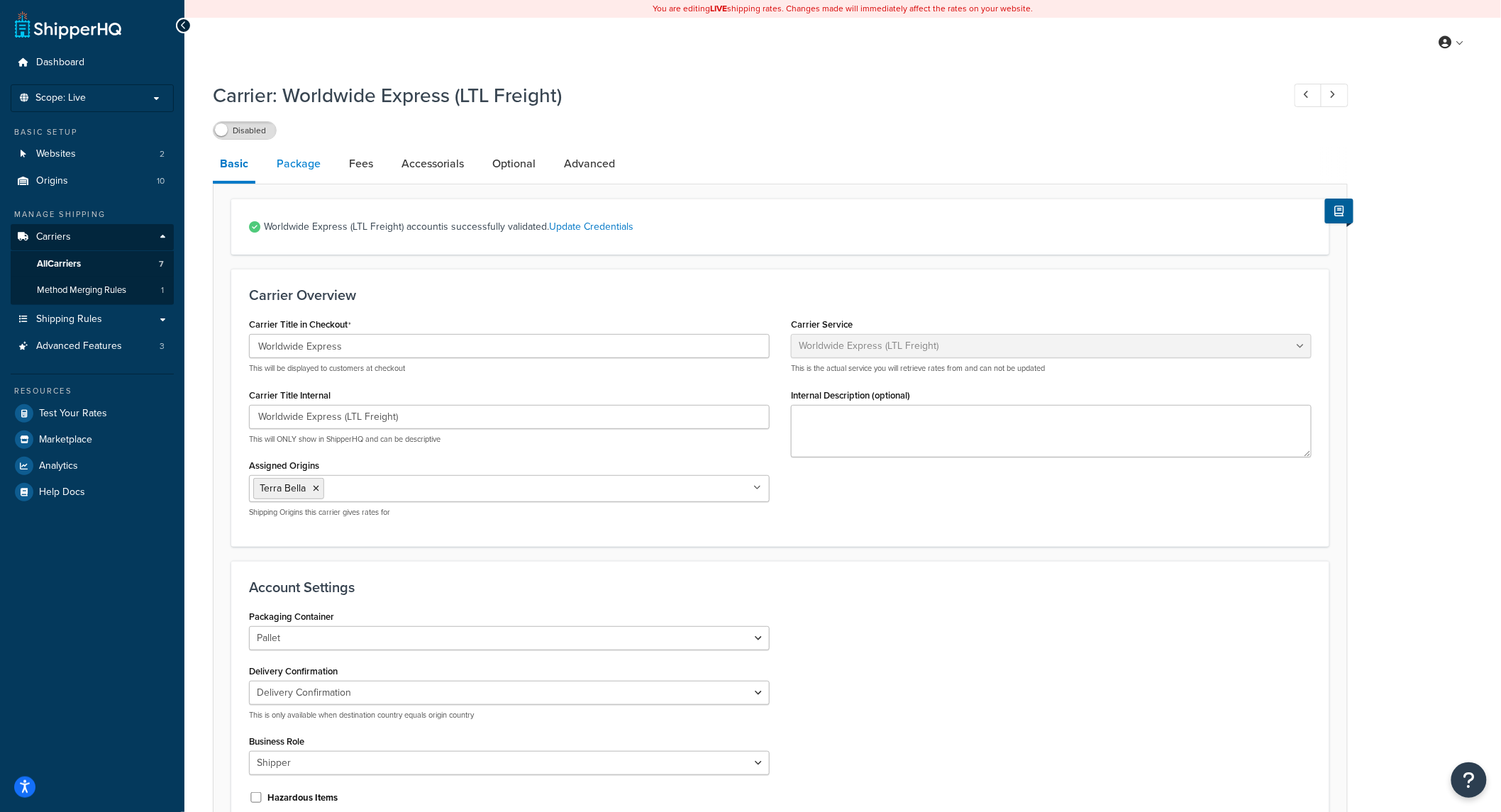
click at [287, 166] on link "Package" at bounding box center [298, 164] width 58 height 34
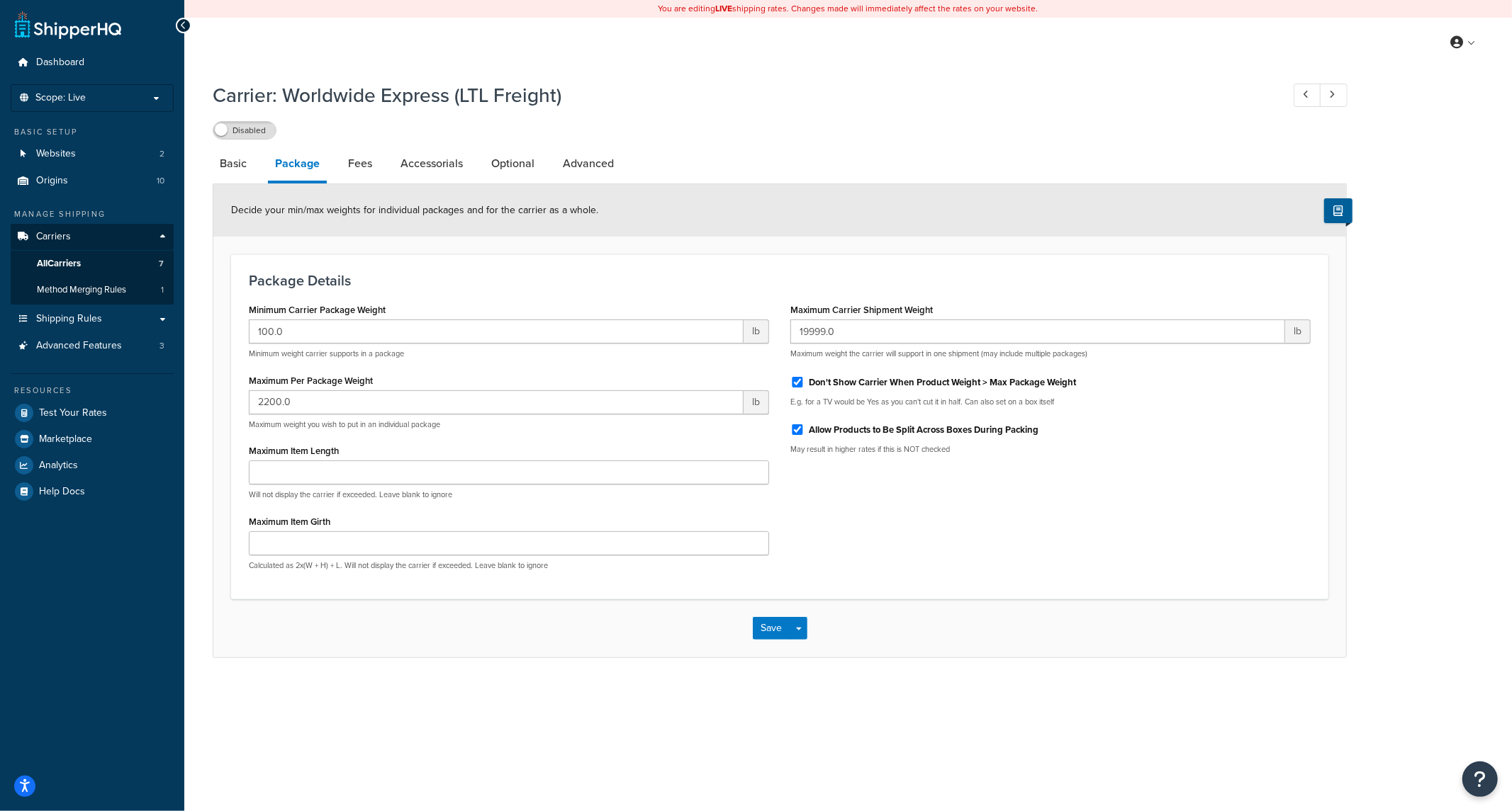
click at [335, 164] on li "Package" at bounding box center [304, 165] width 73 height 37
click at [362, 164] on link "Fees" at bounding box center [360, 164] width 38 height 34
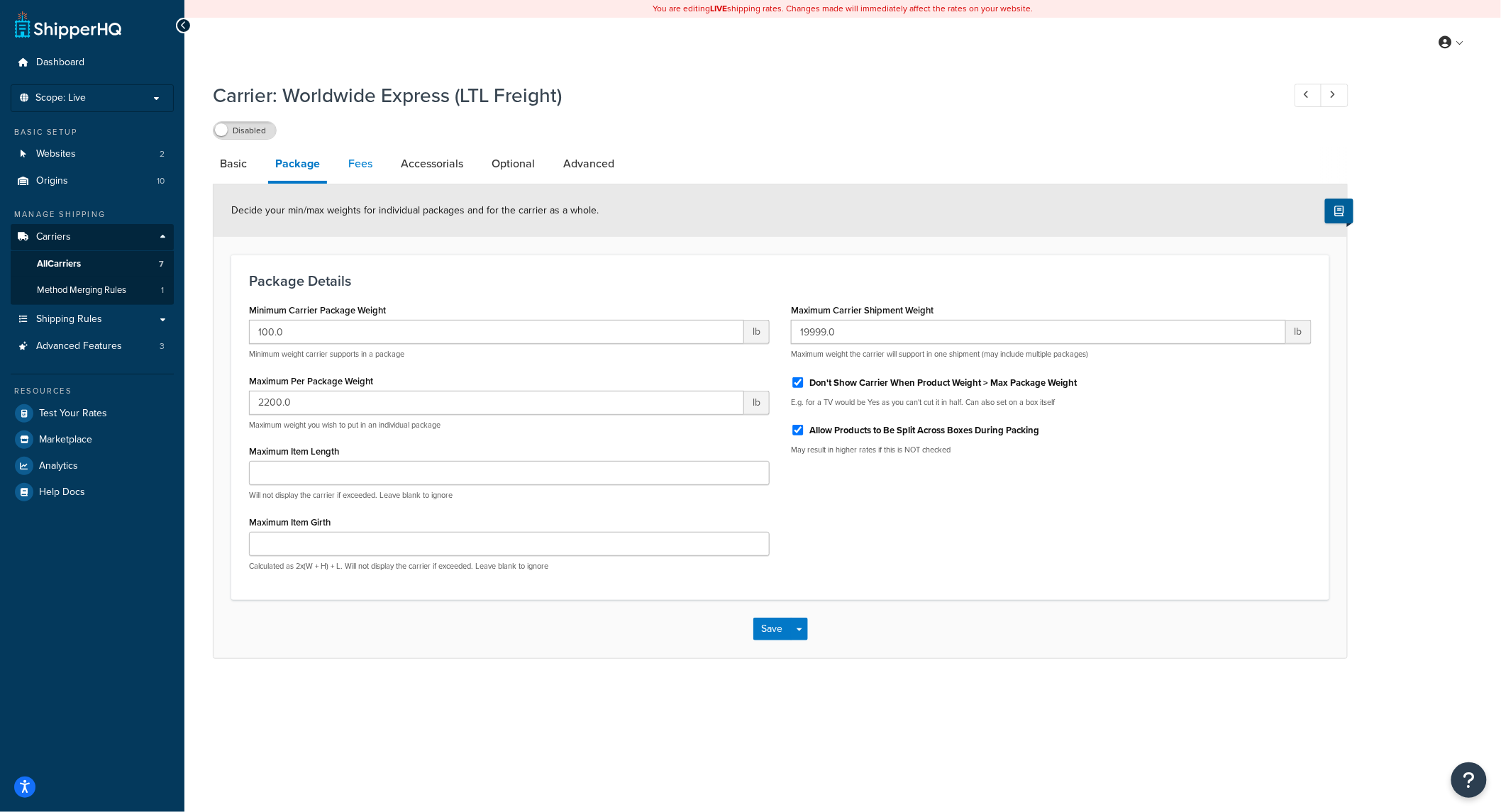
select select "AFTER"
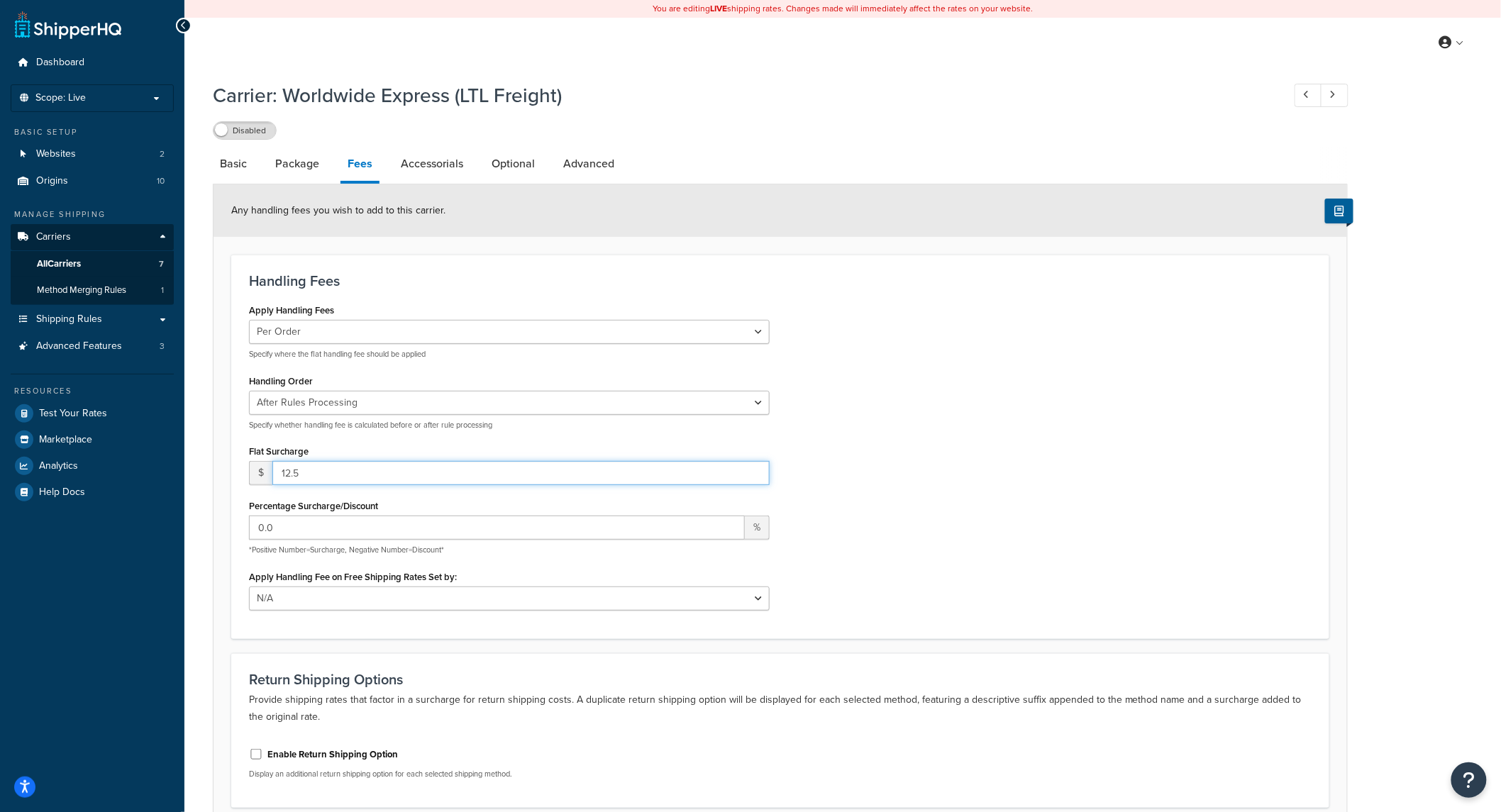
click at [339, 476] on input "12.5" at bounding box center [521, 473] width 497 height 24
click at [341, 476] on input "12.5" at bounding box center [521, 473] width 497 height 24
click at [341, 471] on input "12.5" at bounding box center [521, 473] width 497 height 24
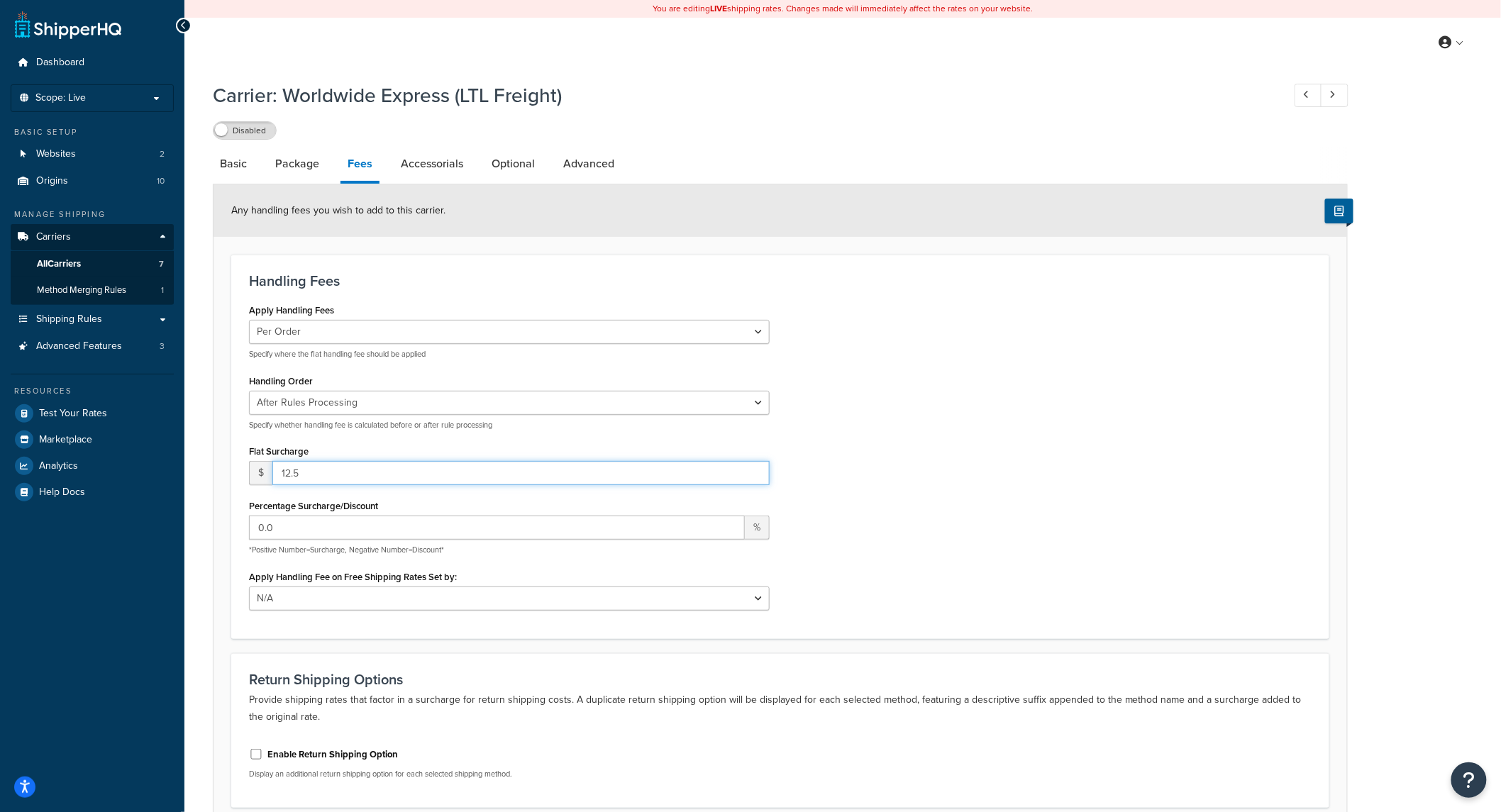
click at [339, 471] on input "12.5" at bounding box center [521, 473] width 497 height 24
type input "0.00"
click at [930, 475] on div "Apply Handling Fees Per Order Per Item Per Package Specify where the flat handl…" at bounding box center [781, 460] width 1084 height 321
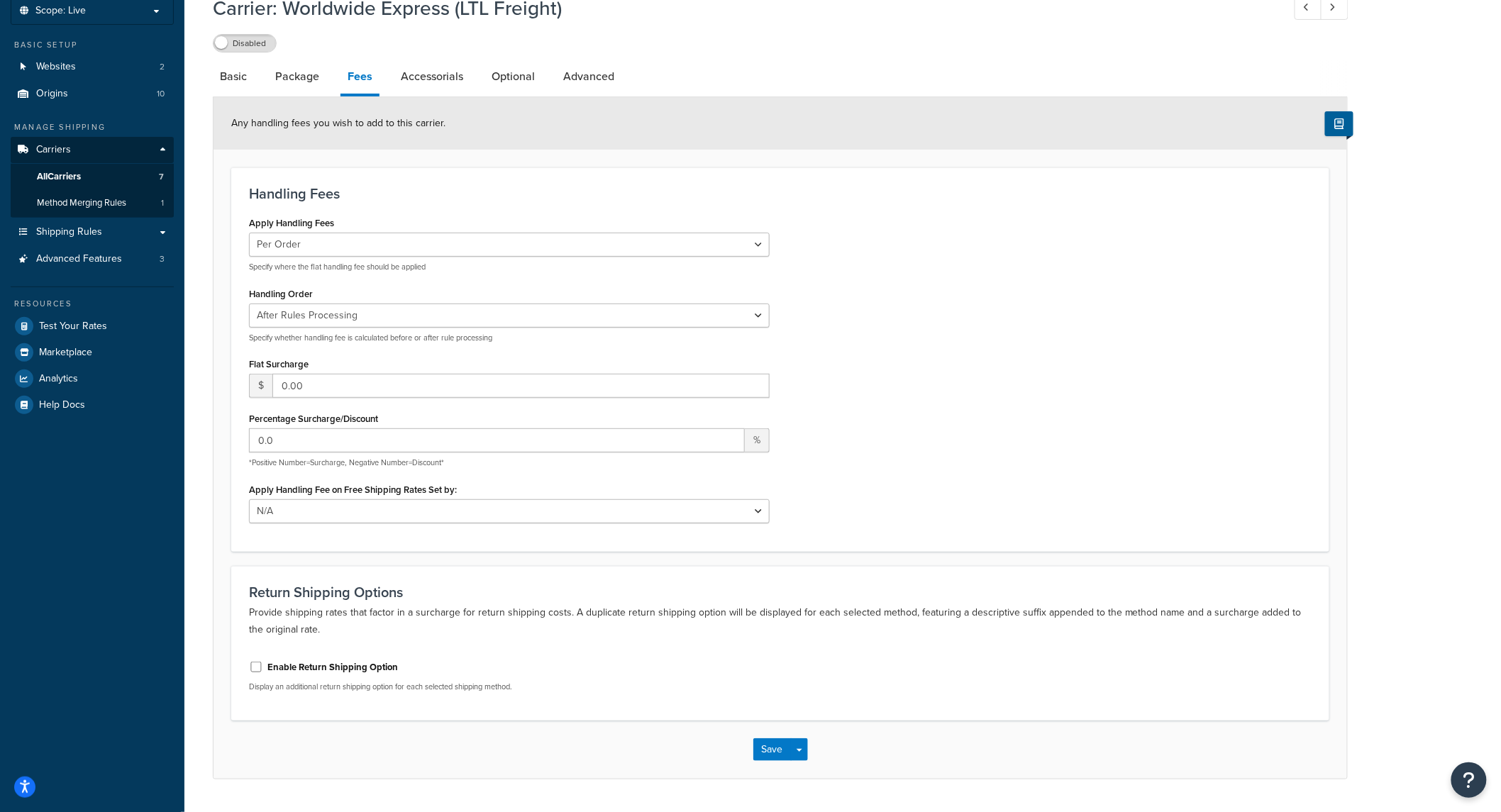
scroll to position [125, 0]
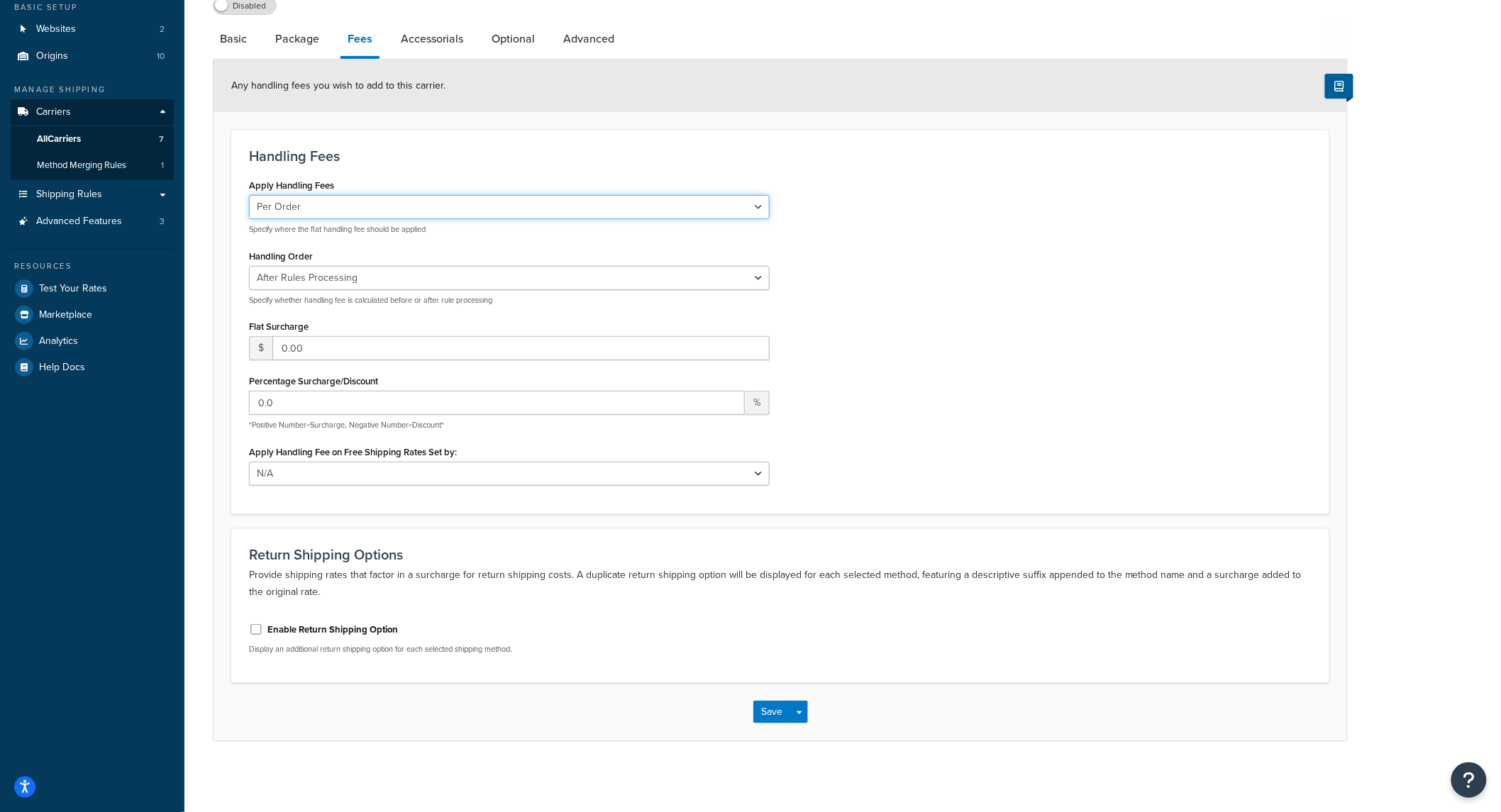
click at [413, 213] on select "Per Order Per Item Per Package" at bounding box center [509, 207] width 521 height 24
click at [1072, 251] on div "Apply Handling Fees Per Order Per Item Per Package Specify where the flat handl…" at bounding box center [781, 336] width 1084 height 321
click at [802, 709] on button "Save Dropdown" at bounding box center [799, 712] width 17 height 23
click at [802, 736] on button "Save and Edit" at bounding box center [805, 738] width 104 height 30
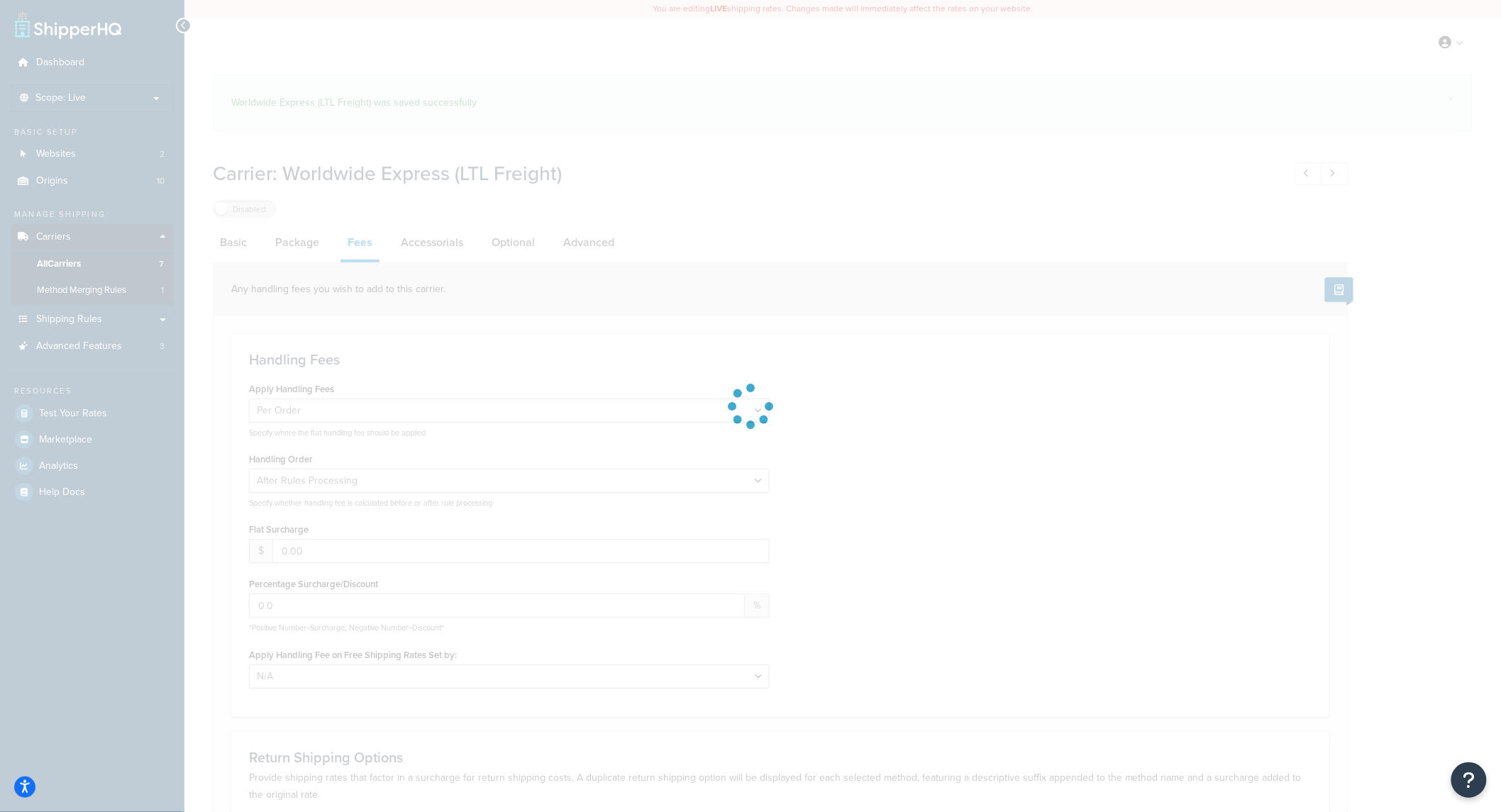
select select "AFTER"
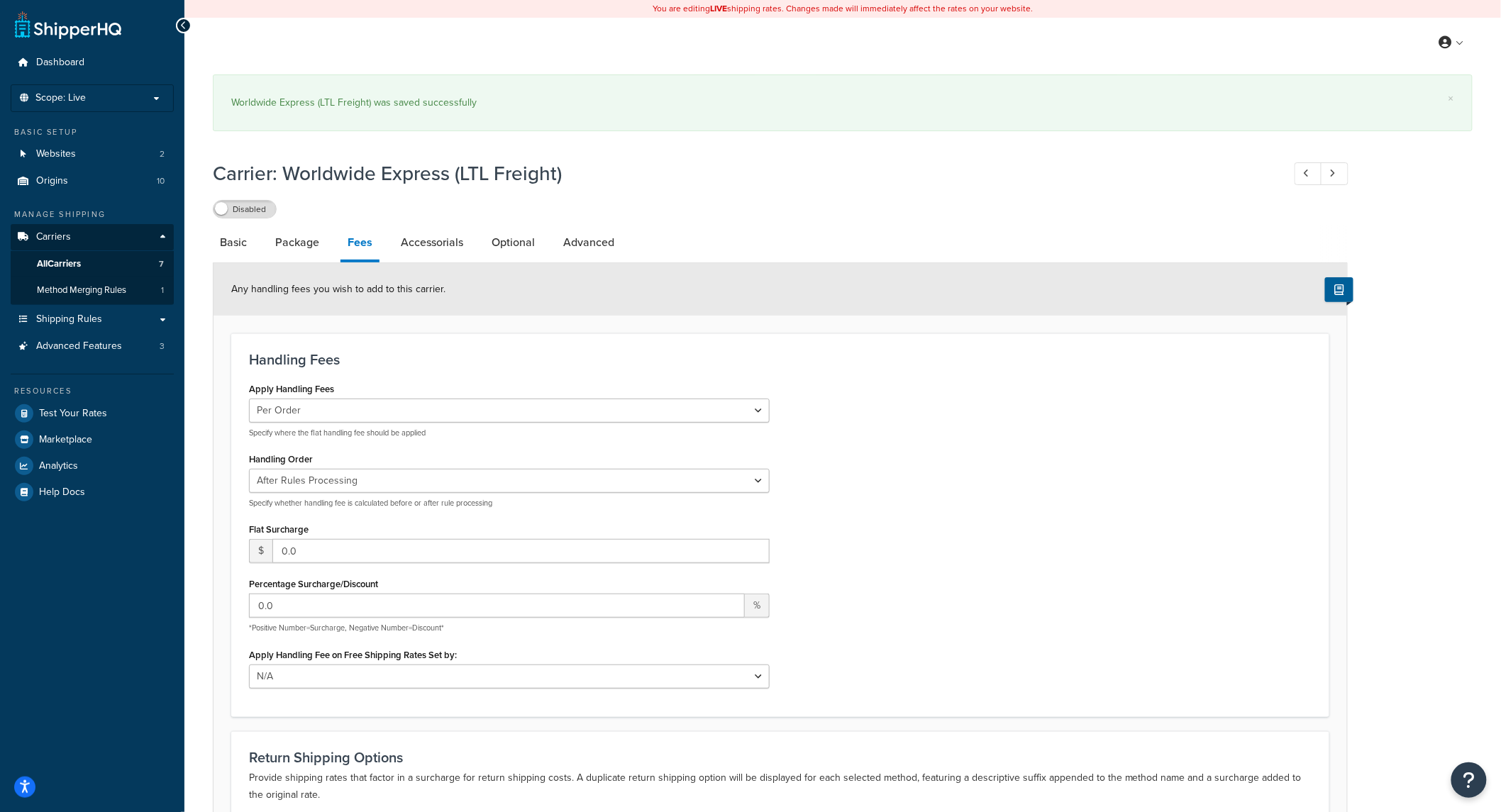
click at [201, 193] on div "× Worldwide Express (LTL Freight) was saved successfully Carrier: Worldwide Exp…" at bounding box center [842, 523] width 1317 height 913
click at [434, 247] on link "Accessorials" at bounding box center [432, 242] width 76 height 34
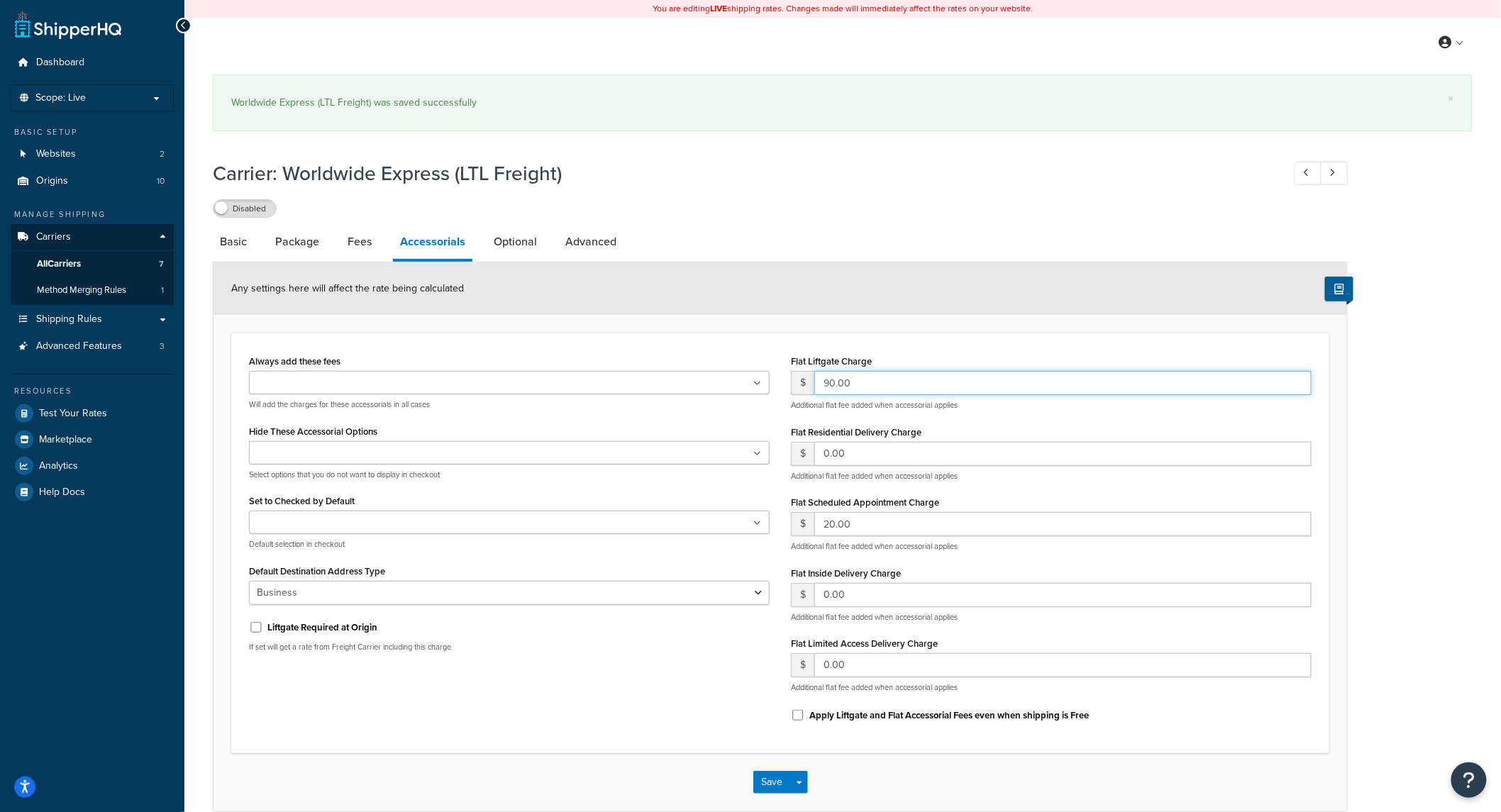
click at [877, 380] on input "90.00" at bounding box center [1063, 383] width 497 height 24
type input "0.00"
drag, startPoint x: 874, startPoint y: 526, endPoint x: 694, endPoint y: 535, distance: 180.2
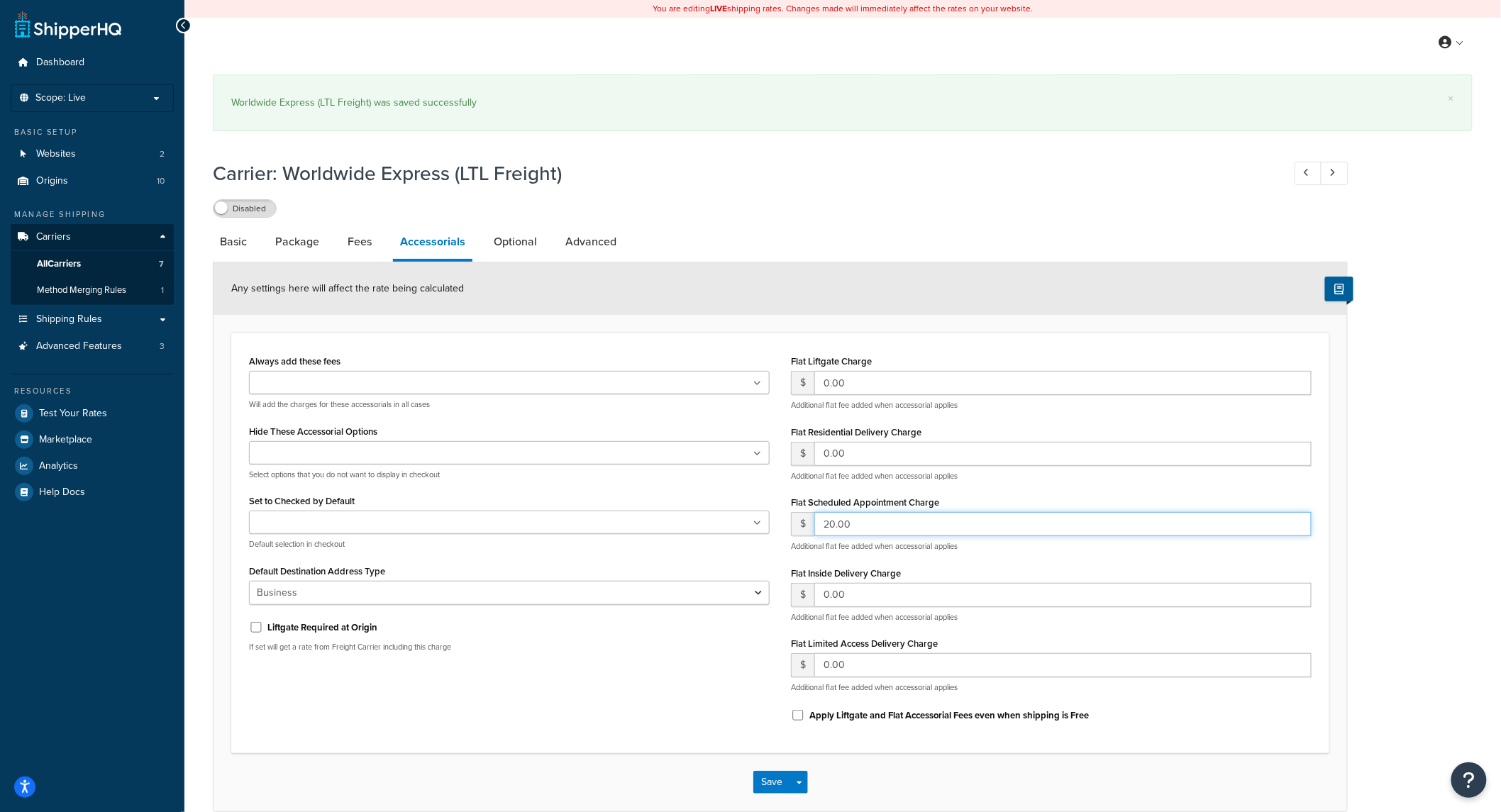
click at [694, 534] on div "Always add these fees Liftgate Address Type Scheduled Appointment Inside Delive…" at bounding box center [781, 543] width 1084 height 385
type input "0.00"
drag, startPoint x: 664, startPoint y: 653, endPoint x: 678, endPoint y: 663, distance: 17.2
click at [665, 653] on p "If set will get a rate from Freight Carrier including this charge" at bounding box center [509, 647] width 521 height 10
click at [760, 521] on icon at bounding box center [758, 523] width 7 height 9
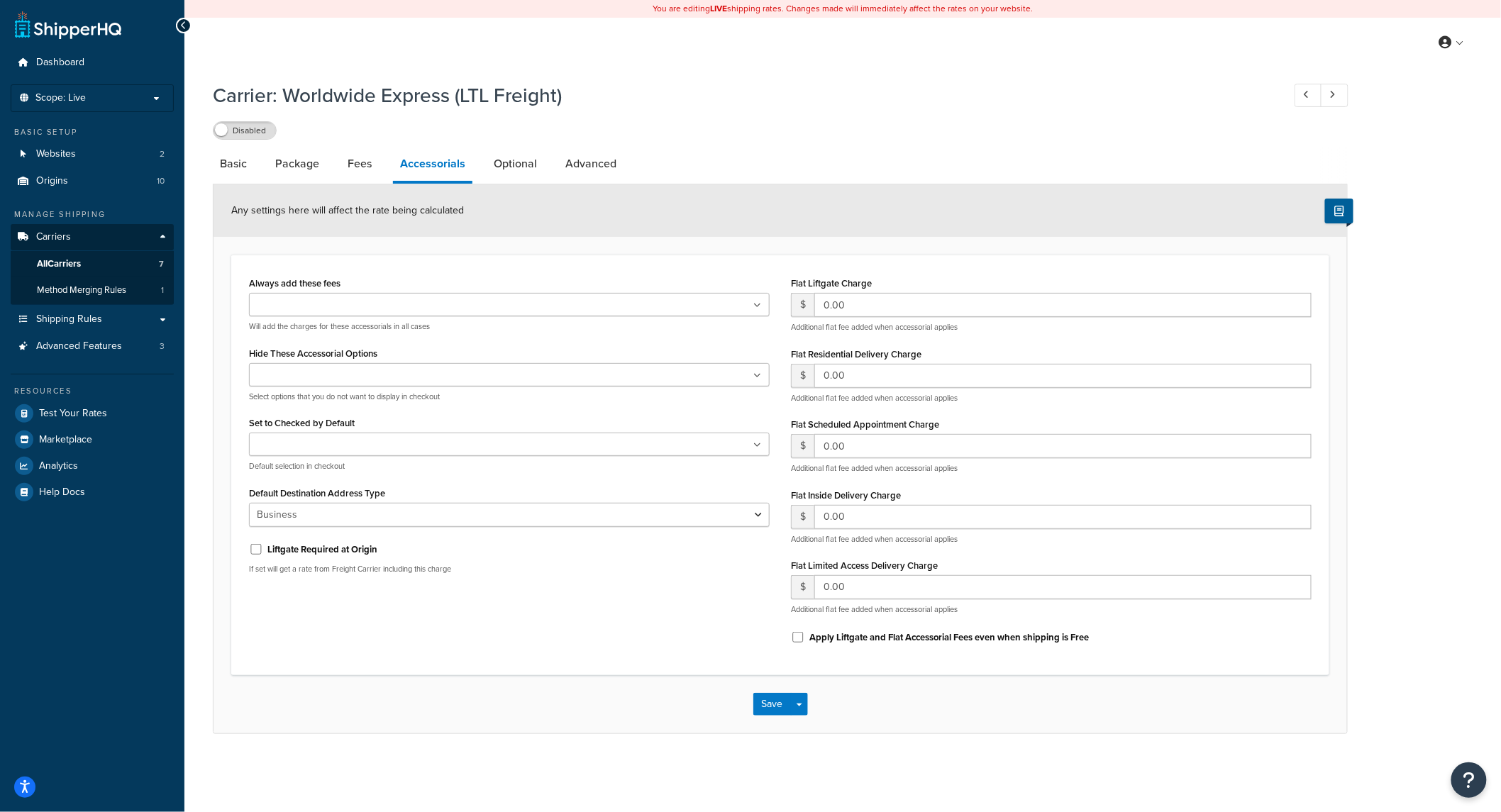
click at [689, 471] on div "Set to Checked by Default Liftgate Scheduled Appointment Inside Delivery Limite…" at bounding box center [509, 442] width 521 height 59
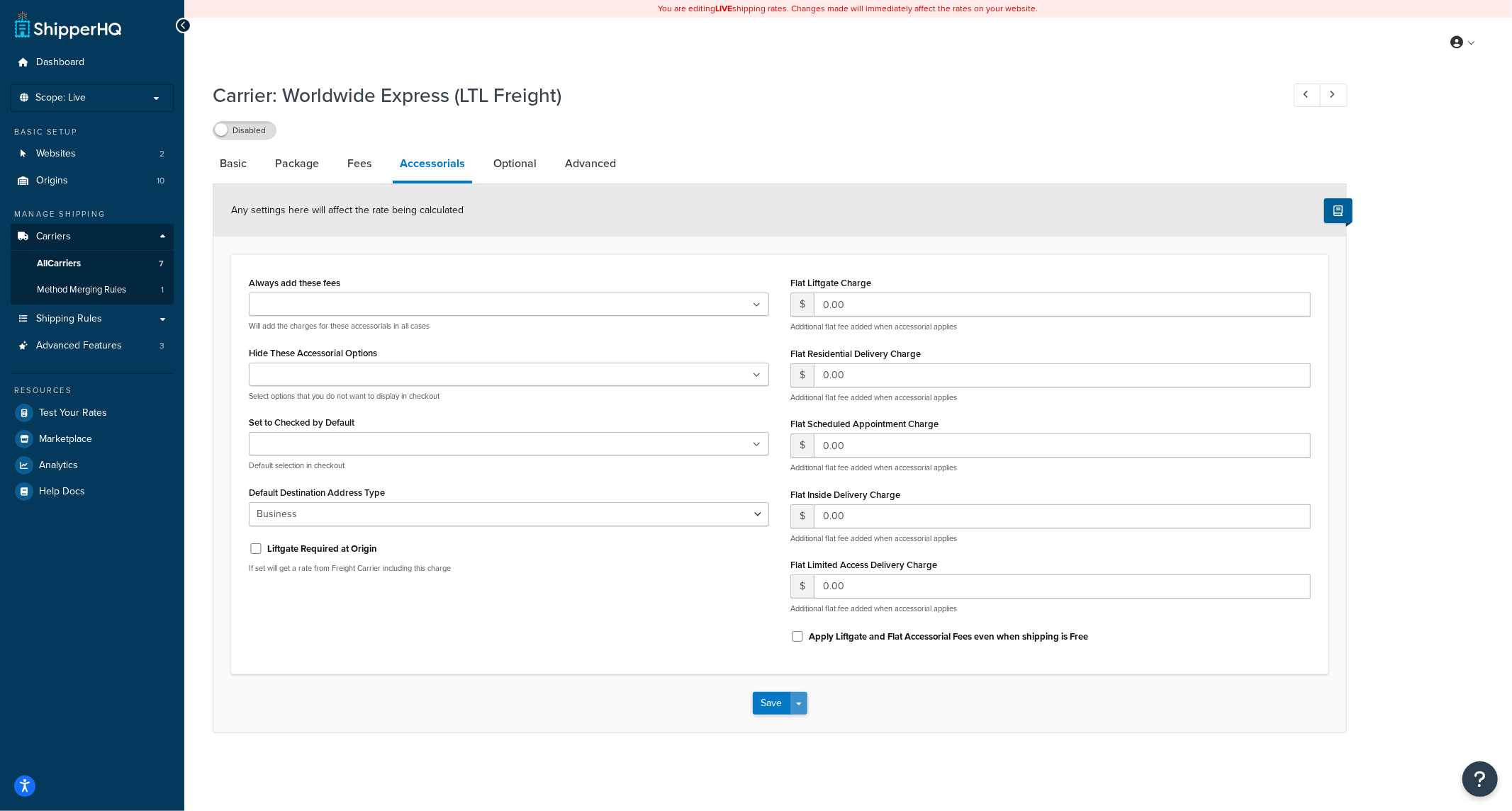
click at [804, 699] on button "Save Dropdown" at bounding box center [798, 703] width 17 height 23
click at [819, 740] on button "Save and Edit" at bounding box center [804, 730] width 103 height 30
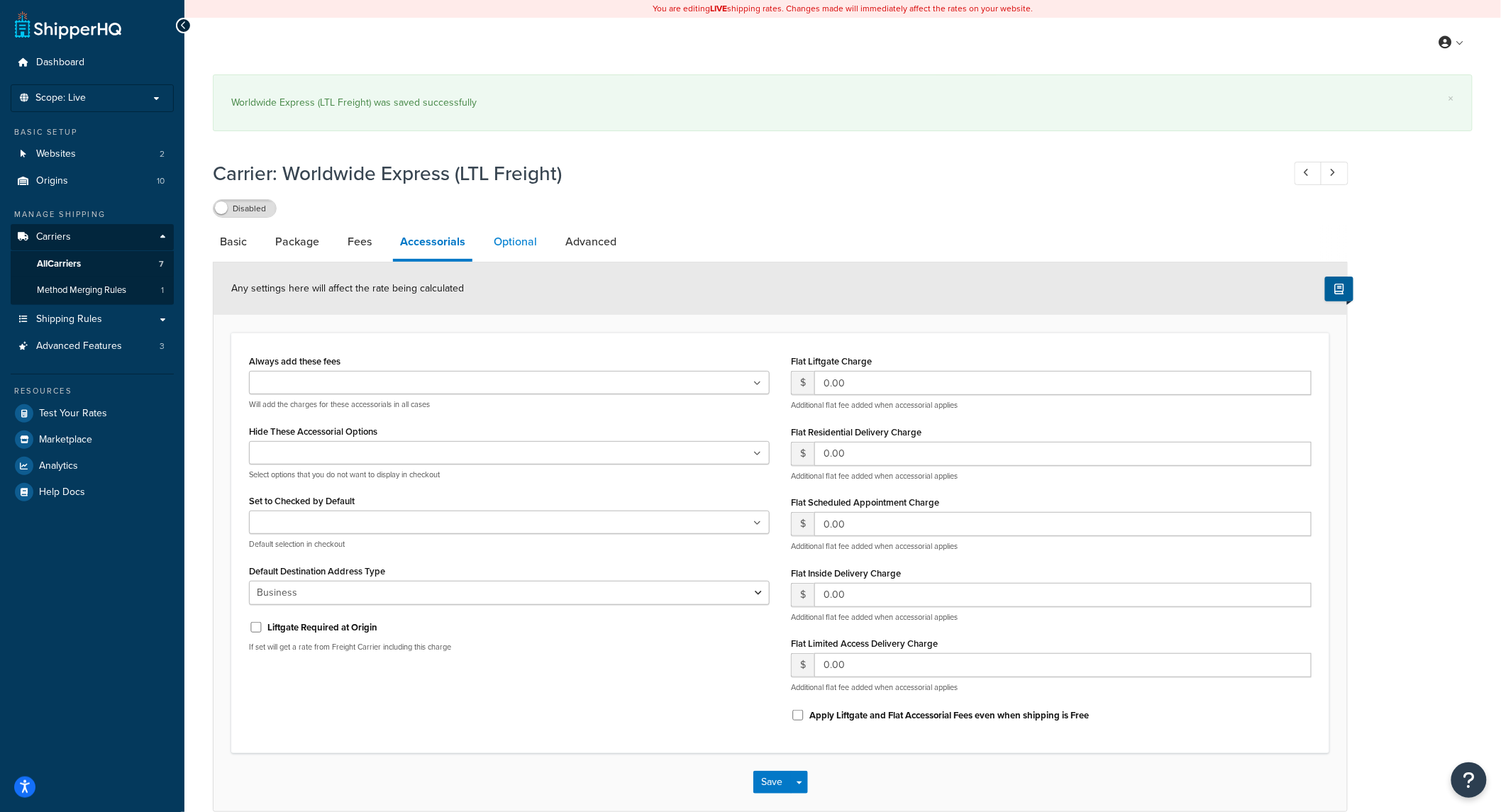
click at [510, 250] on link "Optional" at bounding box center [516, 242] width 57 height 34
select select "60"
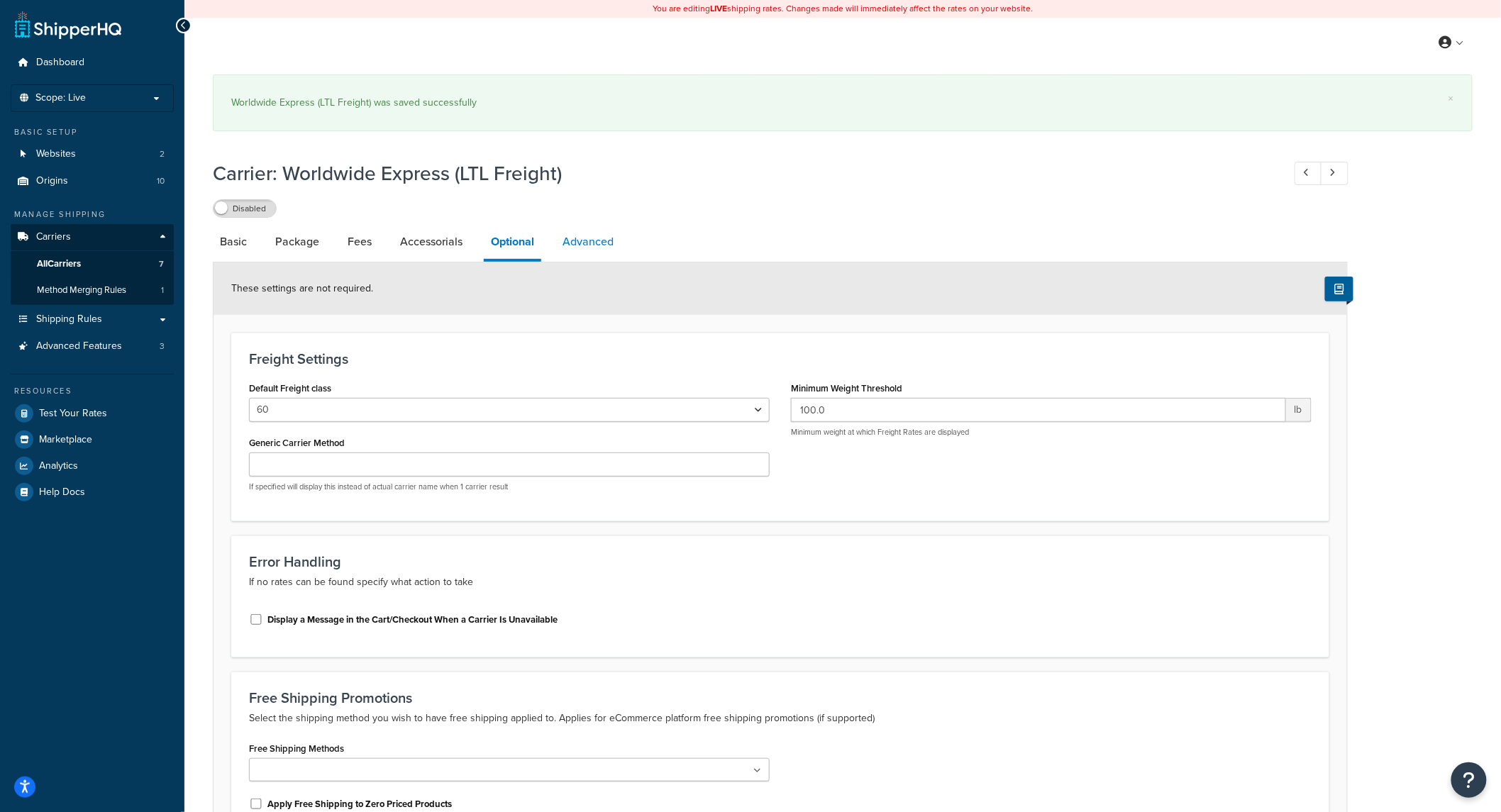
click at [607, 236] on link "Advanced" at bounding box center [588, 242] width 65 height 34
select select "false"
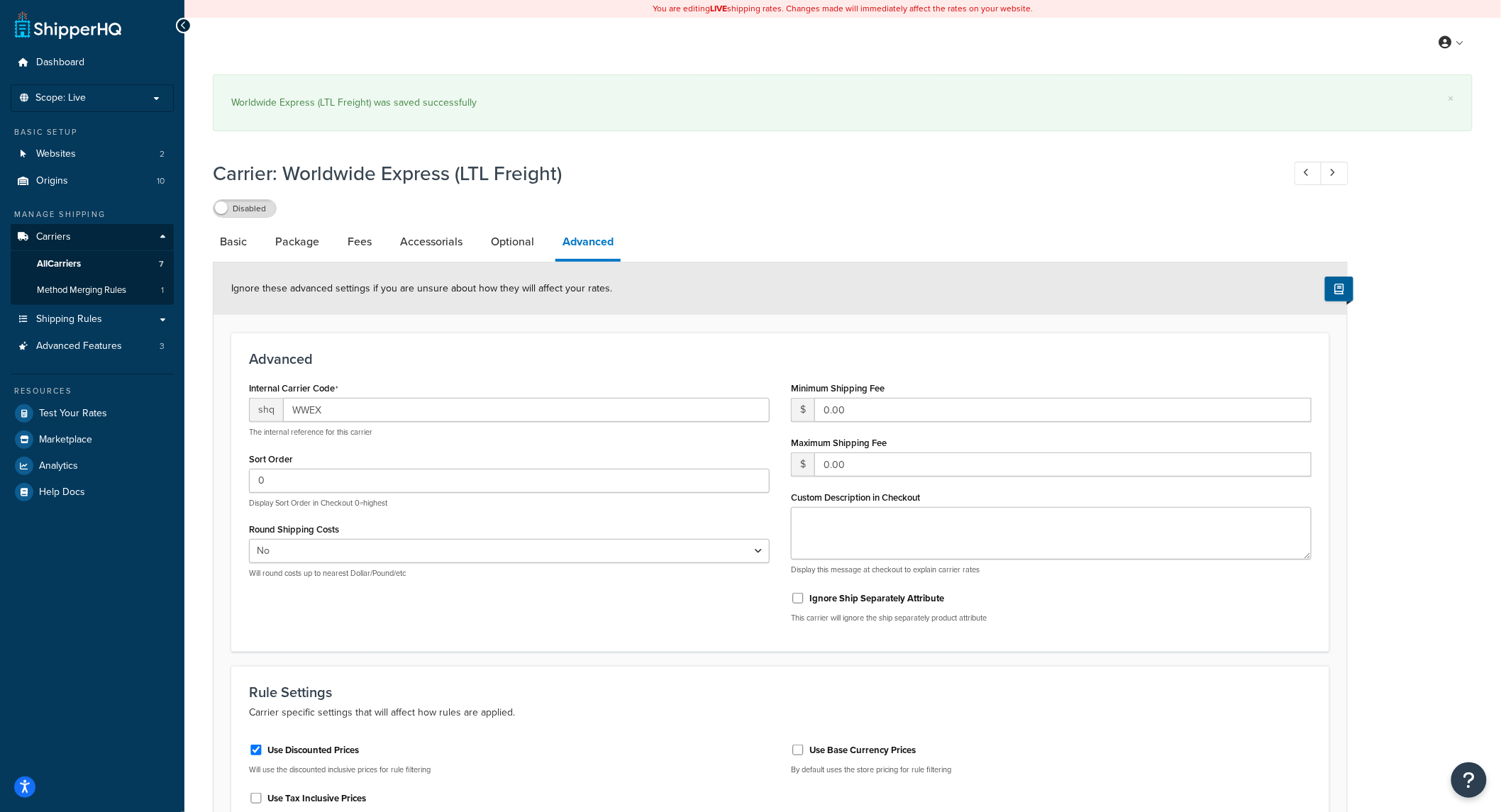
scroll to position [170, 0]
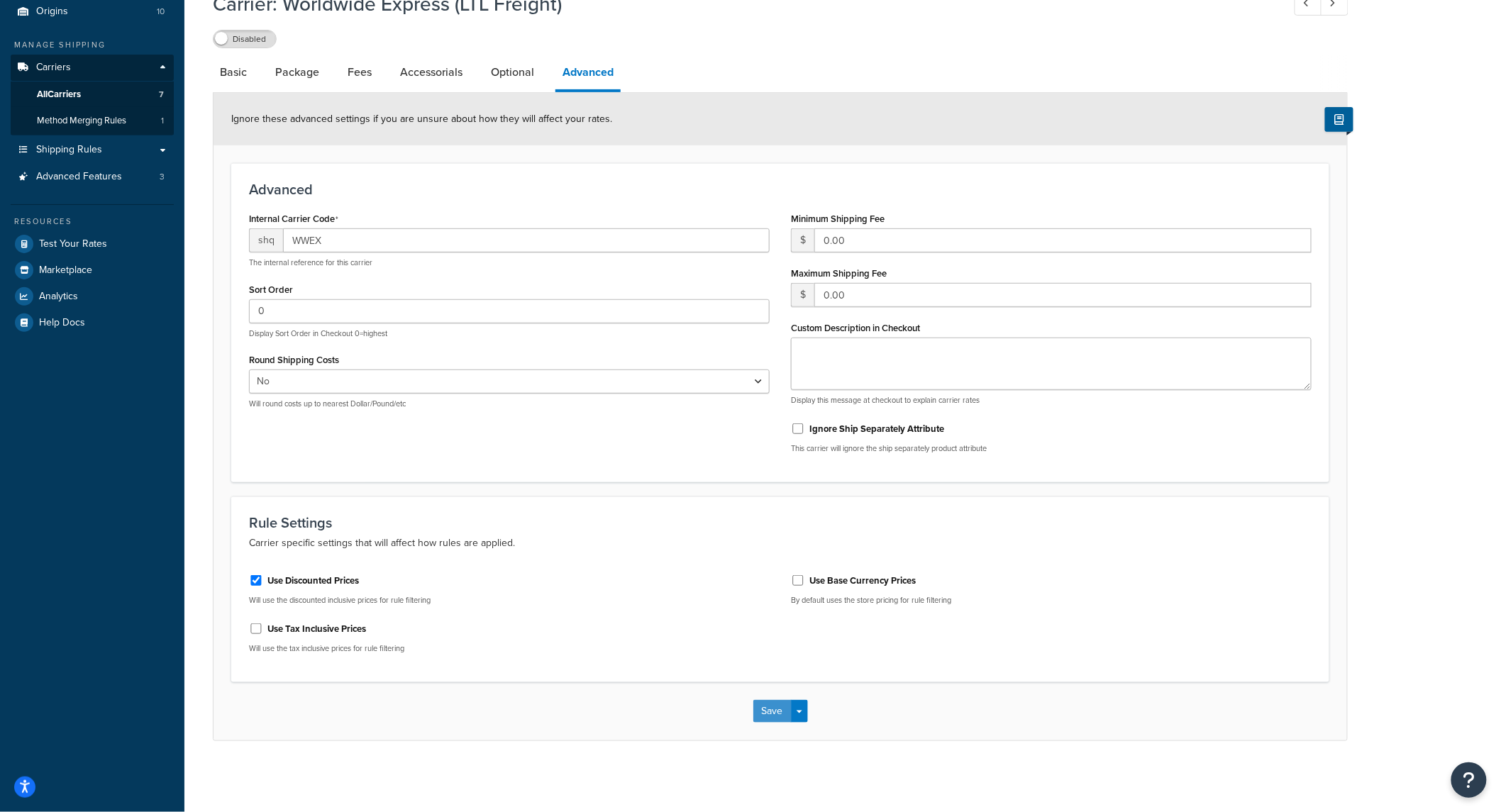
drag, startPoint x: 771, startPoint y: 711, endPoint x: 973, endPoint y: 793, distance: 218.0
click at [772, 711] on button "Save" at bounding box center [773, 711] width 38 height 23
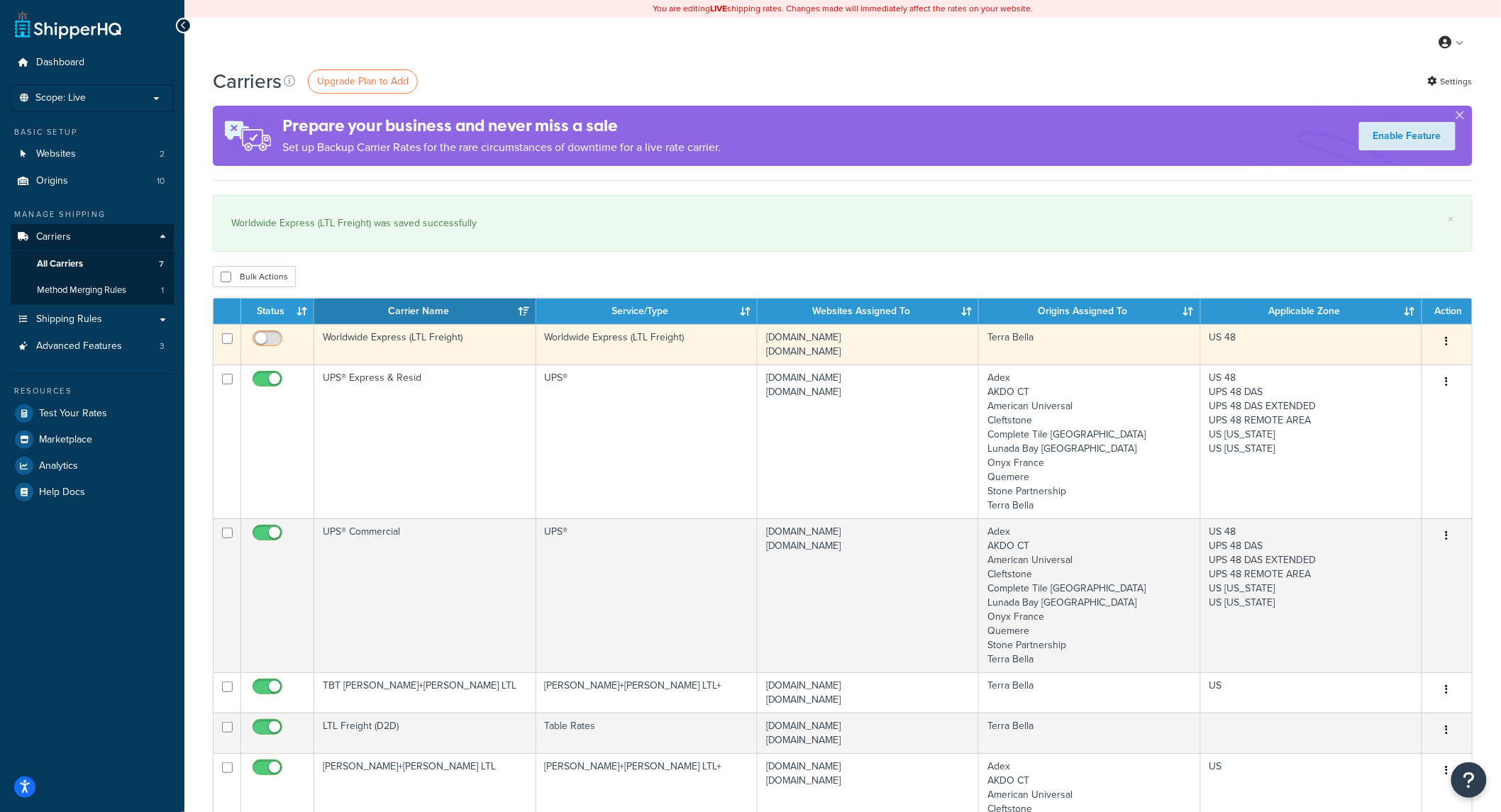
click at [256, 336] on input "checkbox" at bounding box center [269, 342] width 39 height 18
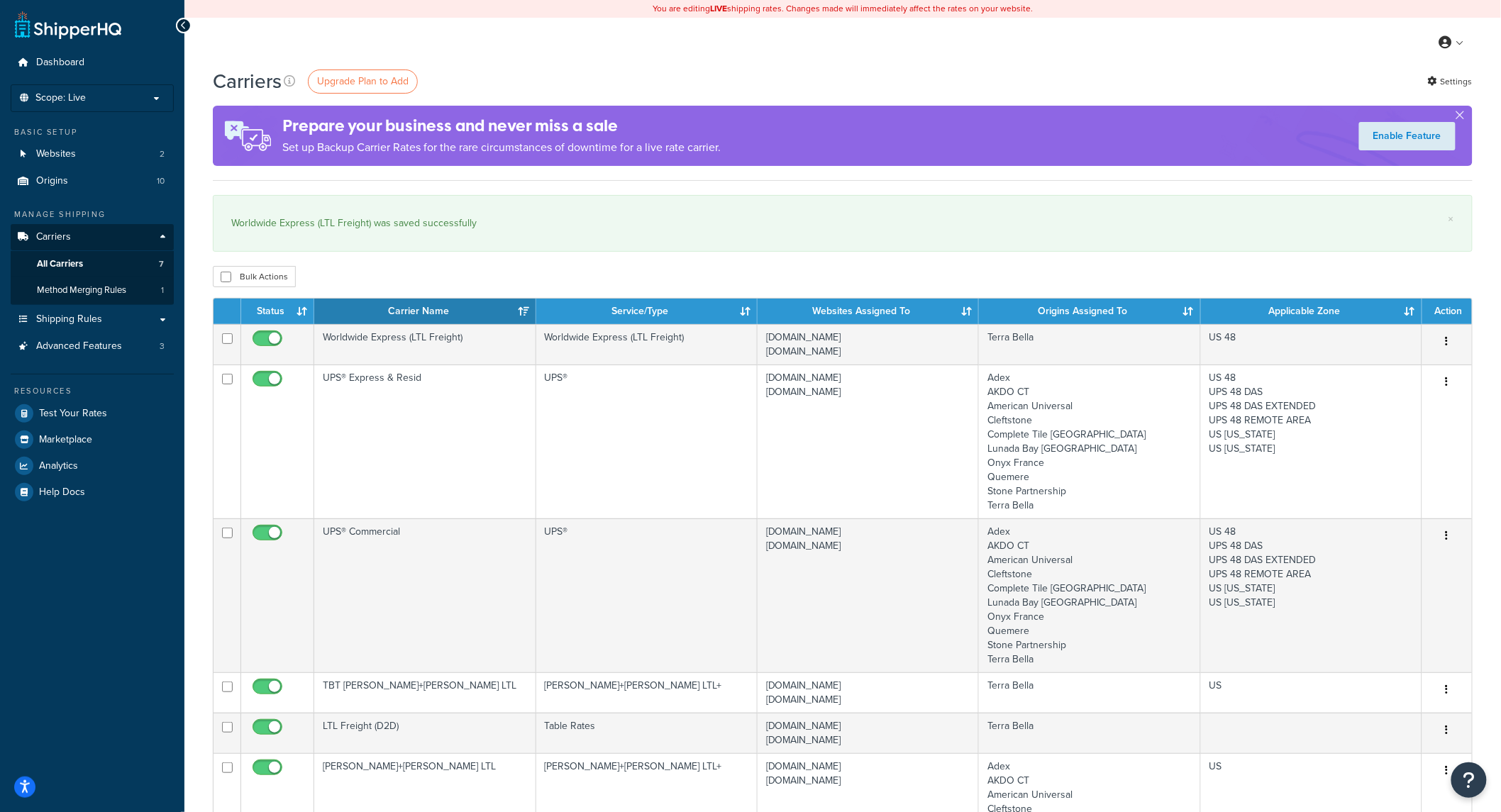
checkbox input "false"
click at [292, 79] on icon at bounding box center [289, 80] width 11 height 11
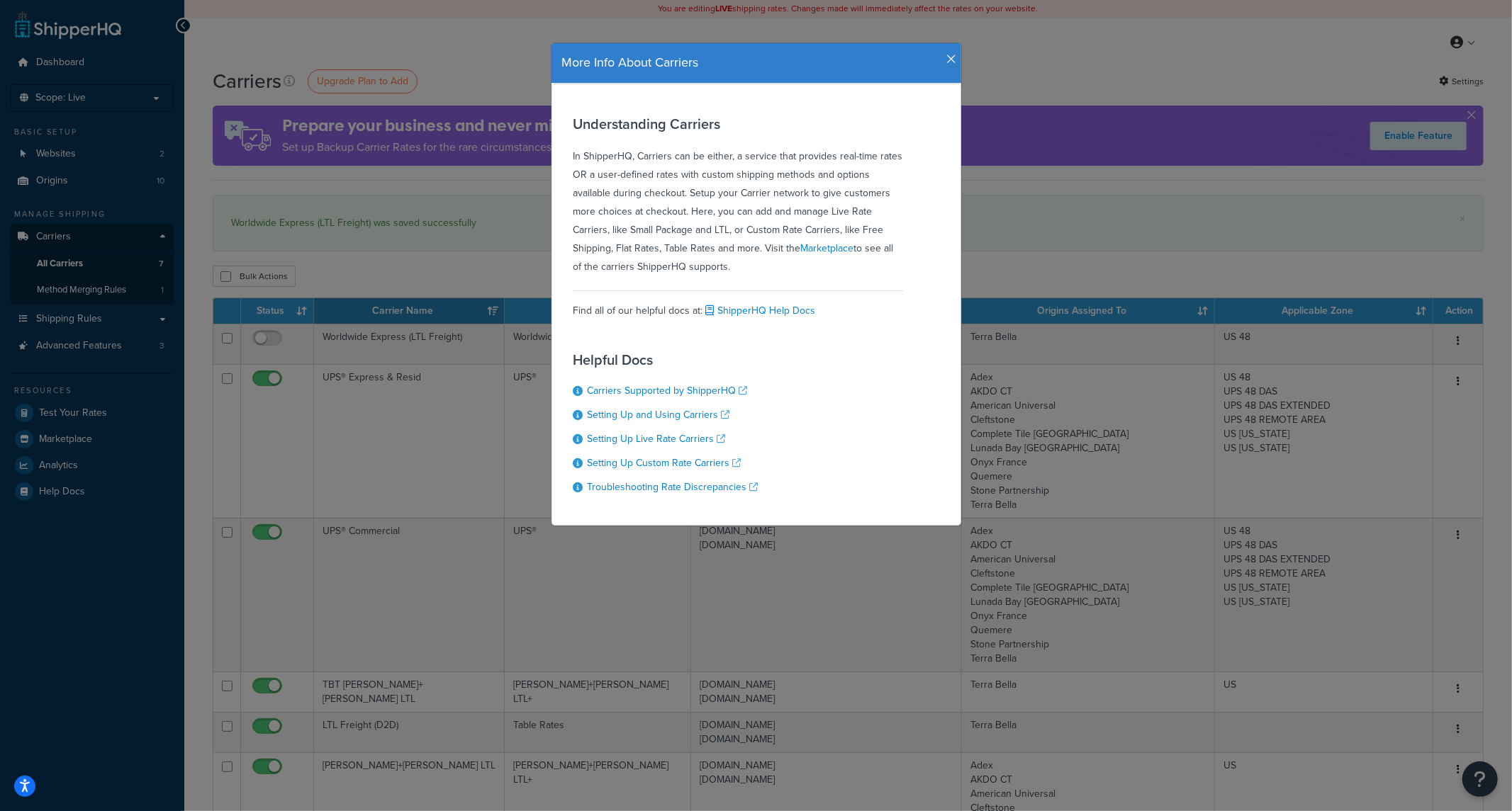
click at [307, 90] on div "More Info About Carriers Understanding Carriers In ShipperHQ, Carriers can be e…" at bounding box center [756, 406] width 1512 height 811
click at [938, 52] on div "More Info About Carriers" at bounding box center [756, 63] width 409 height 40
click at [947, 57] on icon "button" at bounding box center [952, 59] width 10 height 12
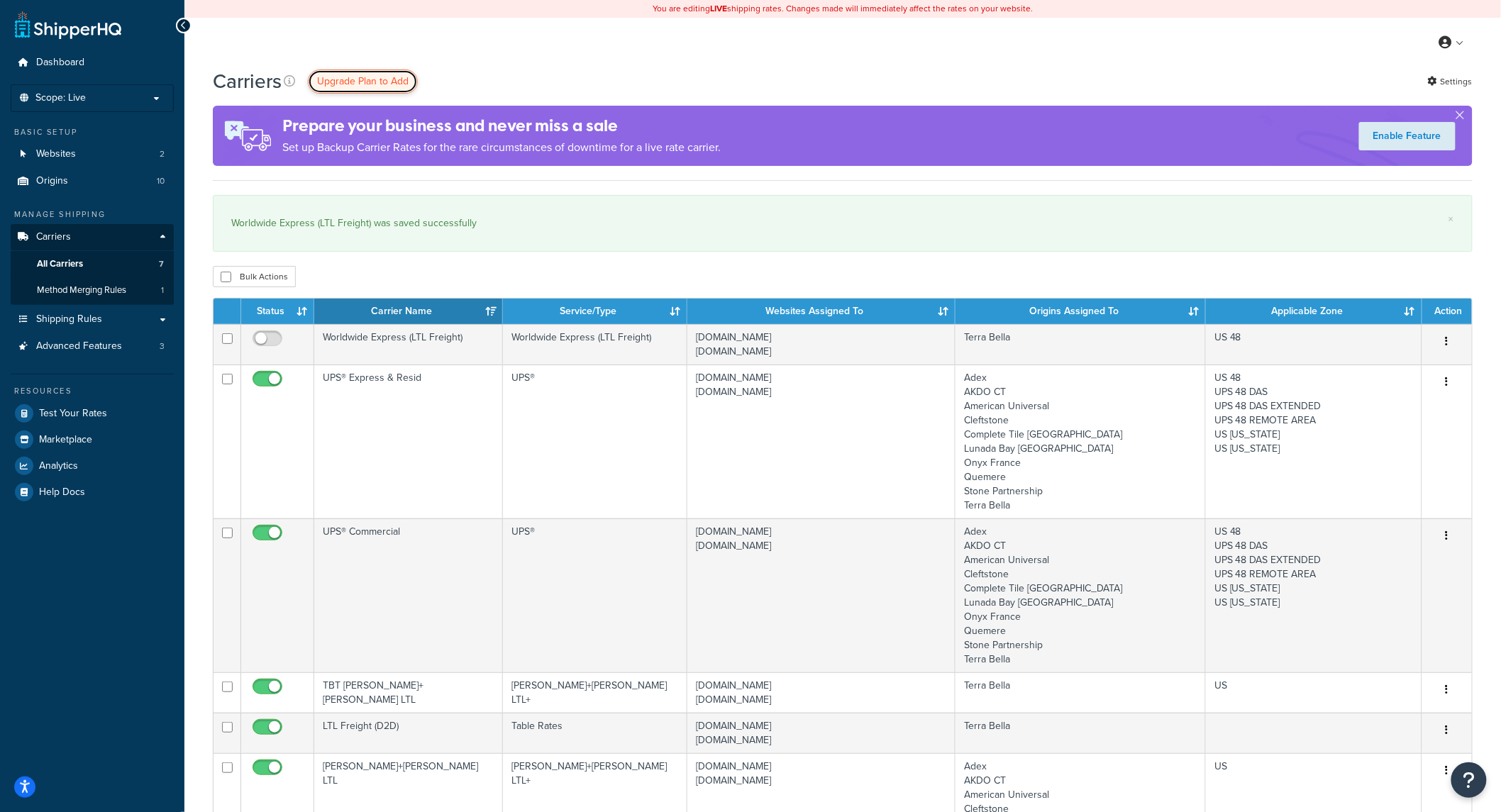
click at [352, 81] on span "Upgrade Plan to Add" at bounding box center [363, 81] width 92 height 15
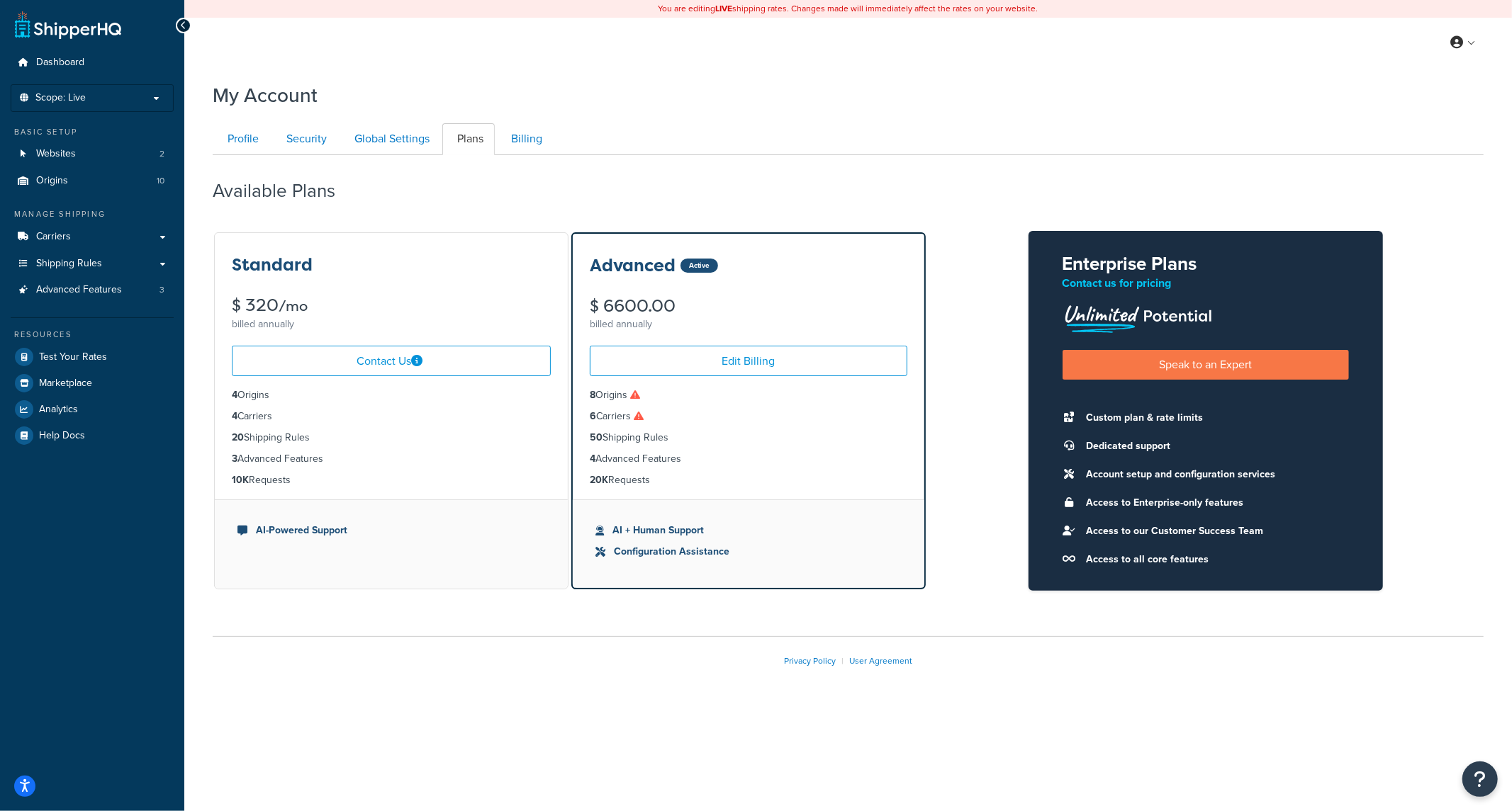
click at [643, 416] on icon at bounding box center [639, 416] width 10 height 10
click at [322, 727] on div "You are editing LIVE shipping rates. Changes made will immediately affect the r…" at bounding box center [848, 406] width 1328 height 811
drag, startPoint x: 414, startPoint y: 705, endPoint x: 421, endPoint y: 706, distance: 7.1
click at [420, 706] on div "My Account Contact Us Send Us A Message Contact Information Name * Email * Comp…" at bounding box center [848, 397] width 1328 height 646
click at [56, 251] on link "Shipping Rules" at bounding box center [92, 264] width 163 height 26
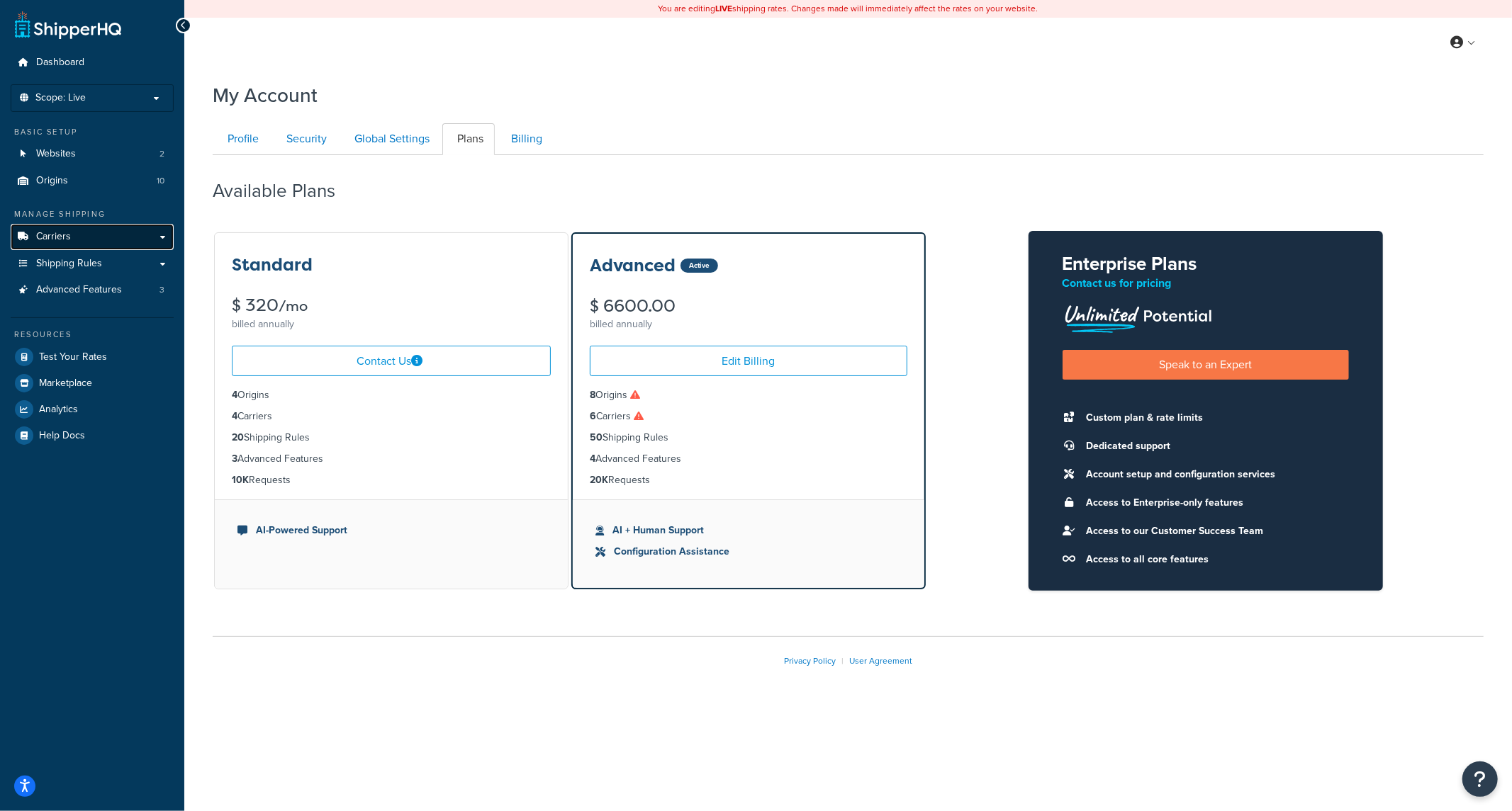
click at [71, 240] on link "Carriers" at bounding box center [92, 237] width 163 height 26
